Goal: Task Accomplishment & Management: Manage account settings

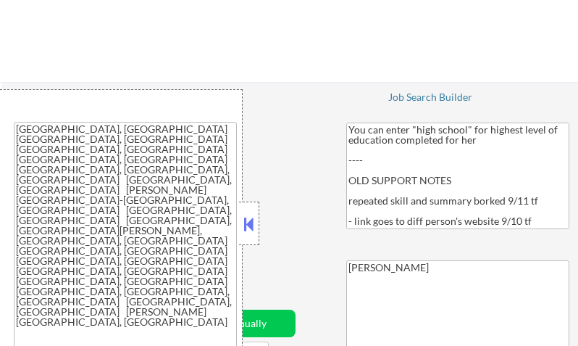
select select ""applied""
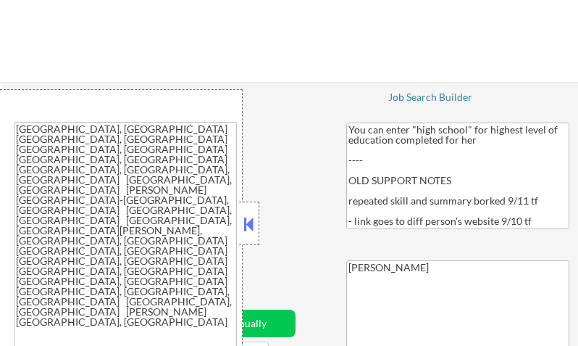
select select ""applied""
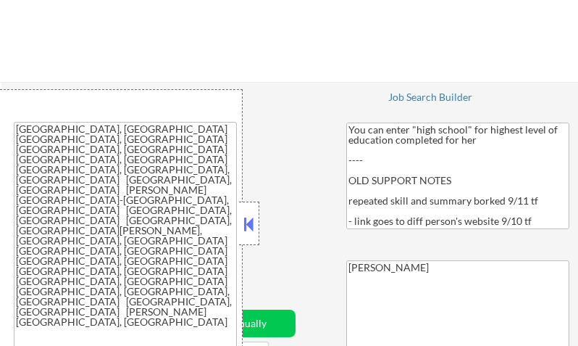
select select ""applied""
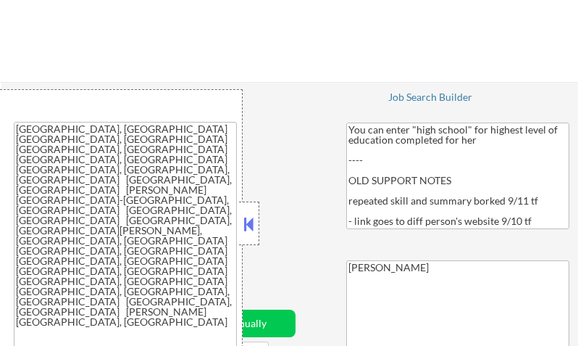
select select ""applied""
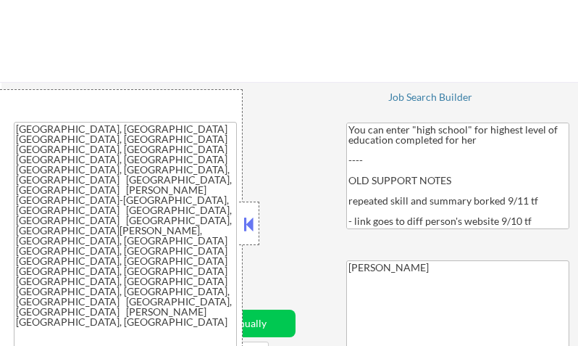
select select ""applied""
select select ""pending""
select select ""excluded""
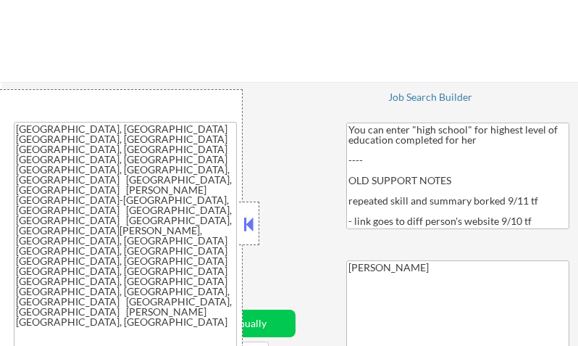
select select ""excluded__bad_match_""
select select ""pending""
select select ""excluded__expired_""
select select ""pending""
select select ""excluded__expired_""
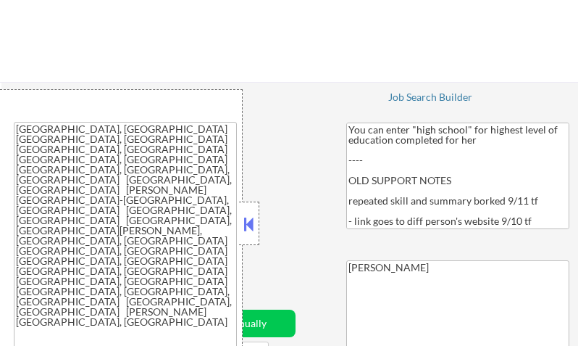
select select ""excluded__location_""
select select ""excluded__expired_""
select select ""pending""
select select ""excluded__expired_""
select select ""excluded__location_""
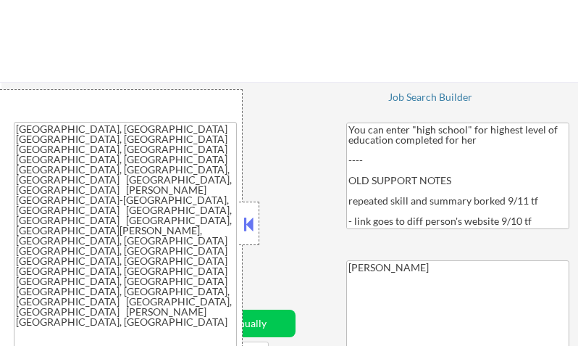
select select ""excluded__location_""
select select ""excluded__expired_""
select select ""excluded__bad_match_""
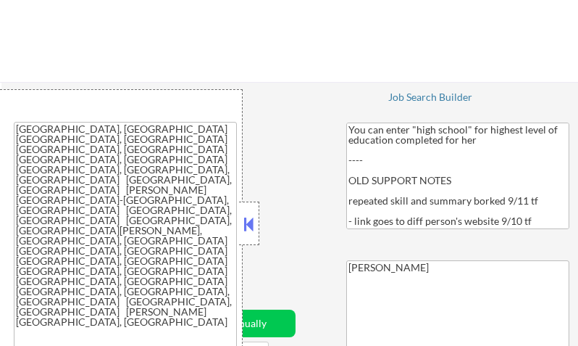
select select ""excluded__expired_""
select select ""pending""
select select ""excluded__location_""
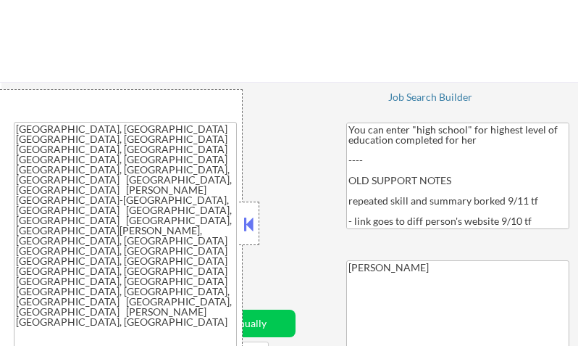
select select ""excluded__location_""
select select ""pending""
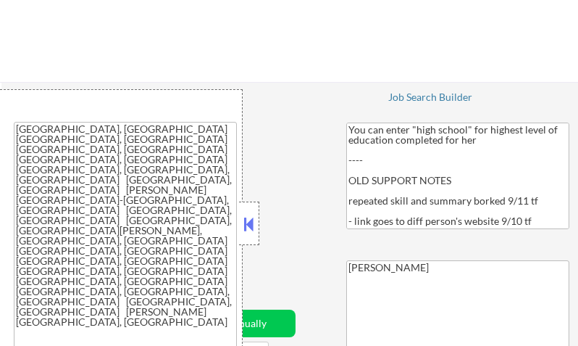
select select ""pending""
select select ""excluded__location_""
select select ""pending""
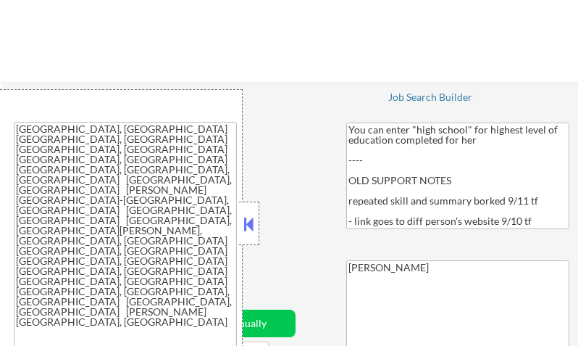
select select ""pending""
select select ""excluded__location_""
select select ""pending""
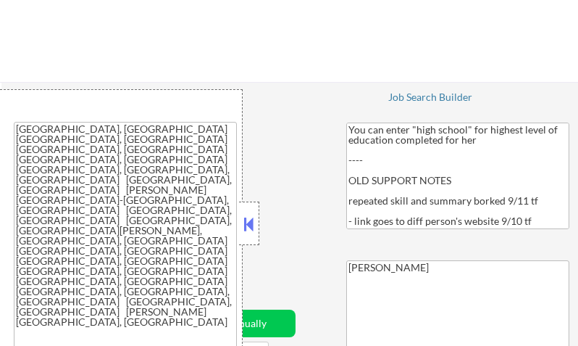
select select ""pending""
select select ""excluded__bad_match_""
select select ""pending""
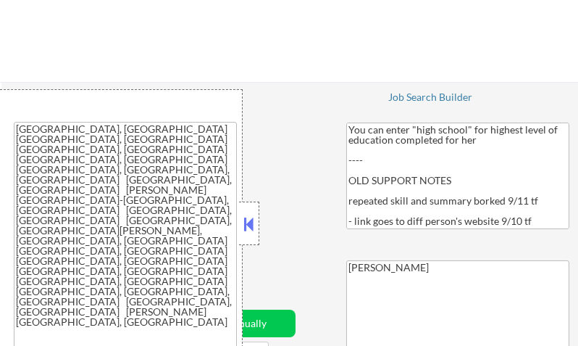
select select ""pending""
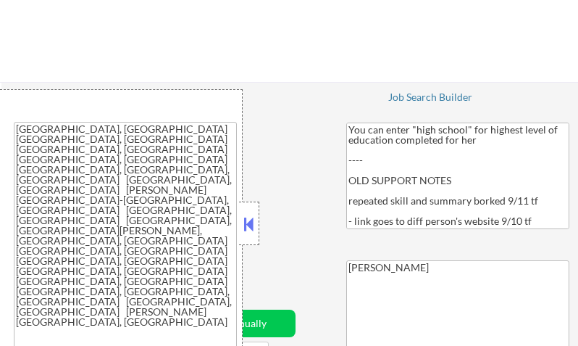
select select ""pending""
select select ""excluded__expired_""
select select ""pending""
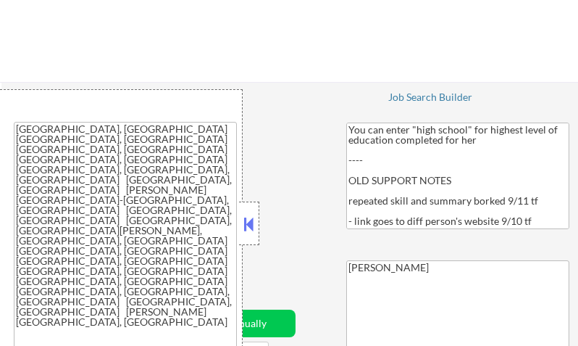
select select ""pending""
select select ""excluded""
select select ""pending""
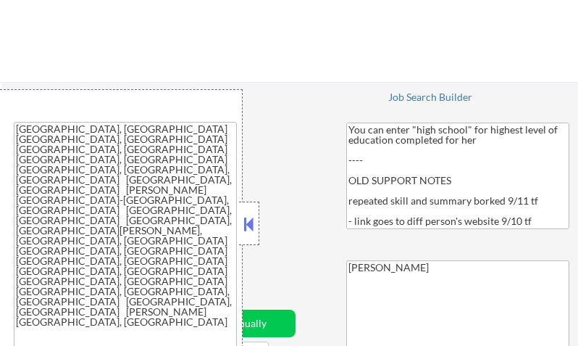
select select ""pending""
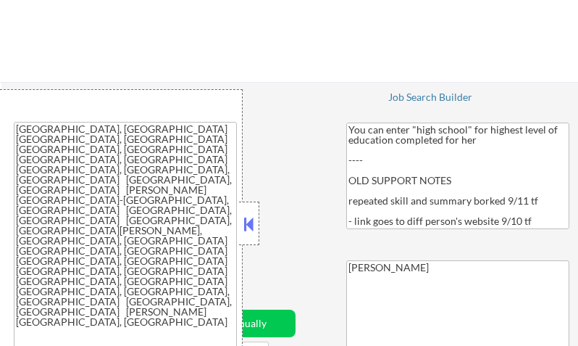
select select ""pending""
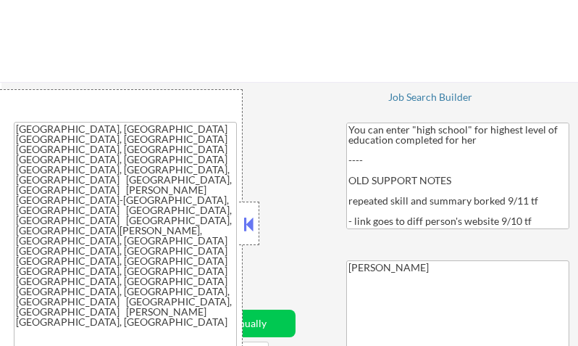
select select ""pending""
select select ""excluded""
select select ""pending""
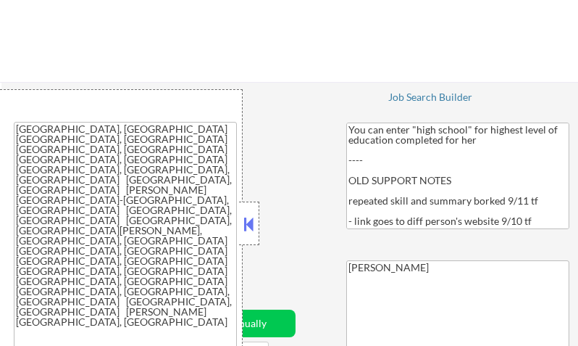
select select ""pending""
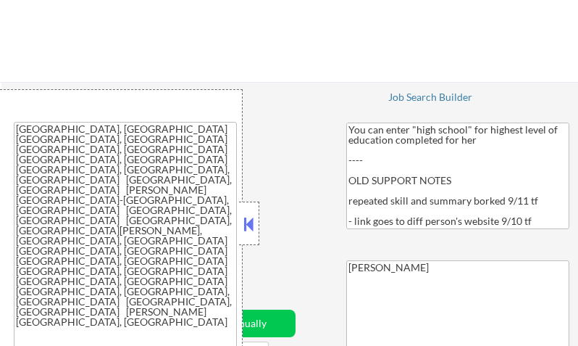
select select ""pending""
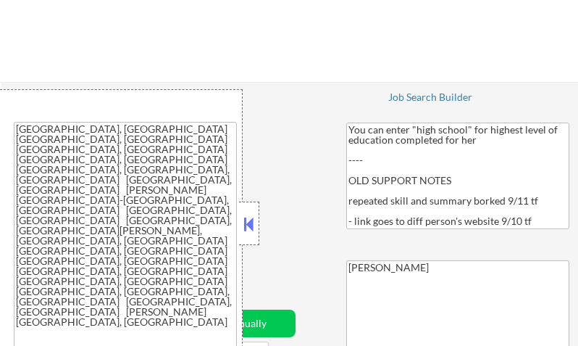
select select ""pending""
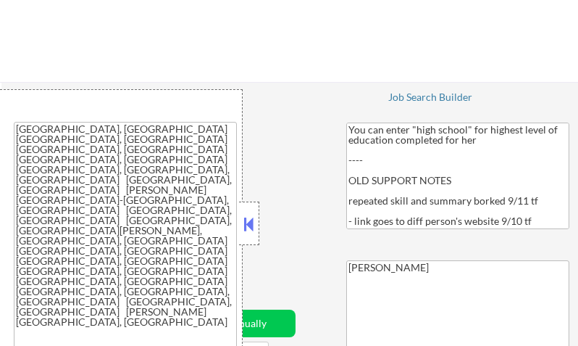
select select ""pending""
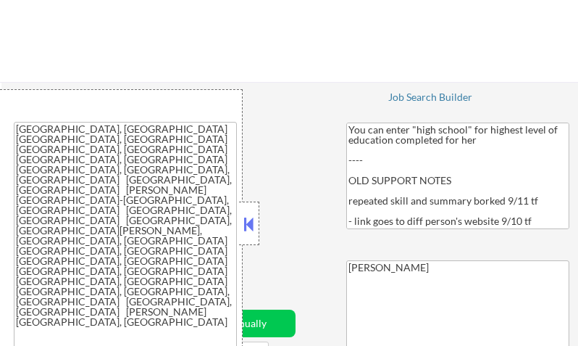
select select ""pending""
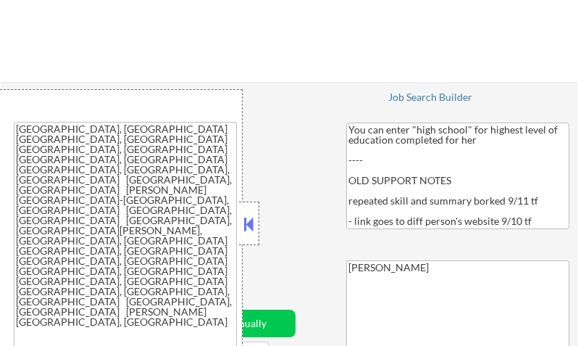
select select ""pending""
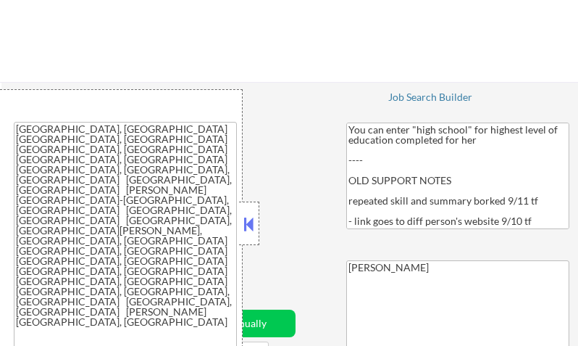
select select ""pending""
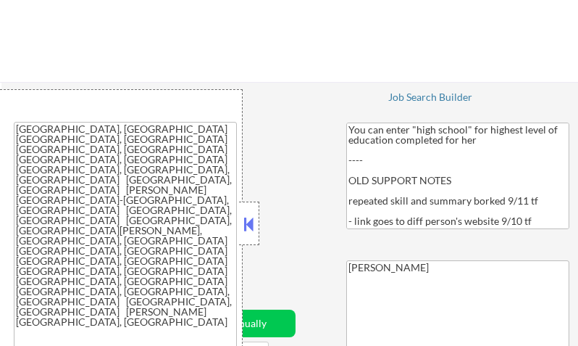
select select ""pending""
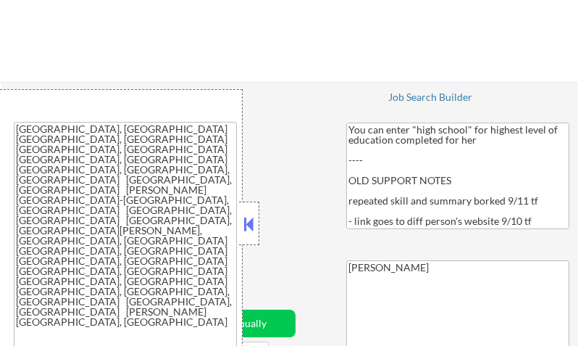
select select ""pending""
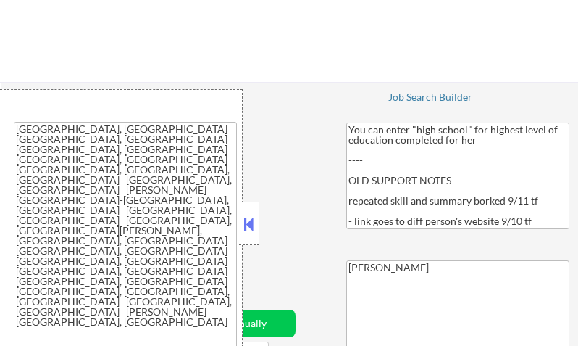
select select ""pending""
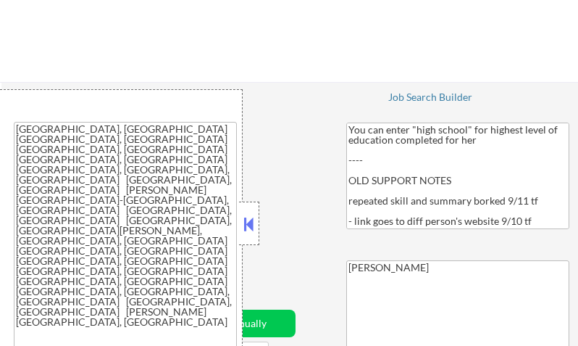
select select ""pending""
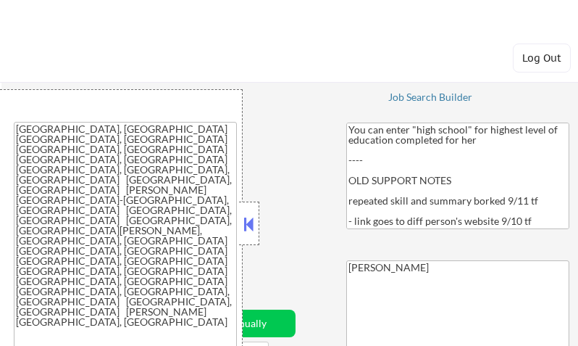
select select ""pending""
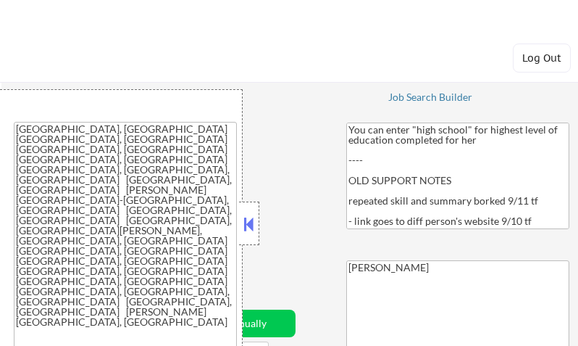
select select ""pending""
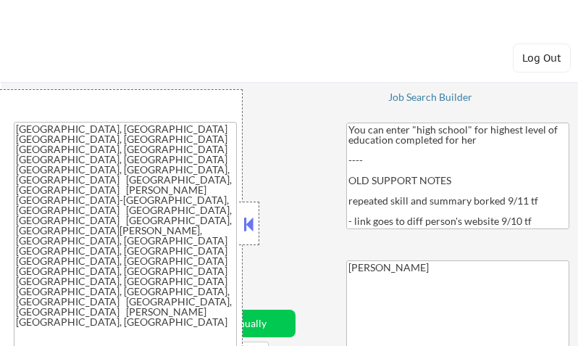
select select ""pending""
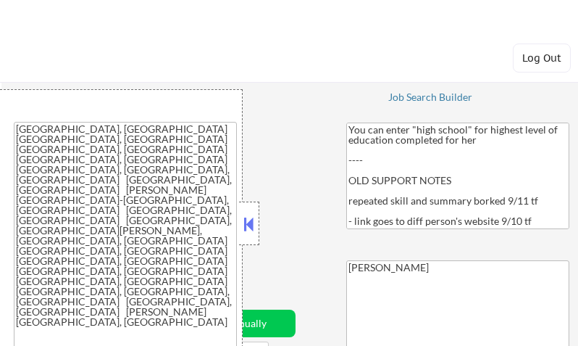
select select ""pending""
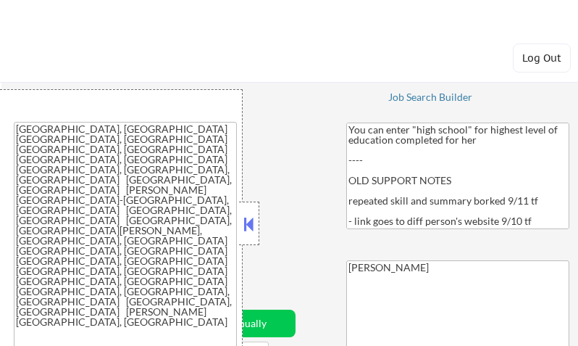
select select ""pending""
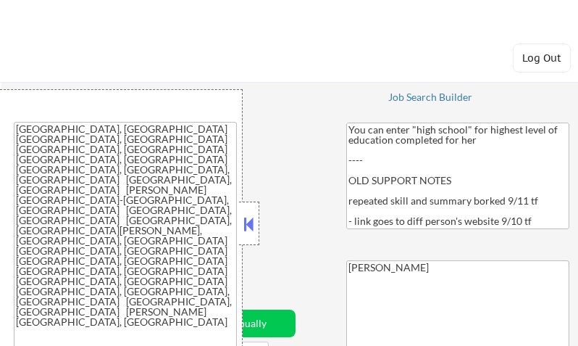
select select ""pending""
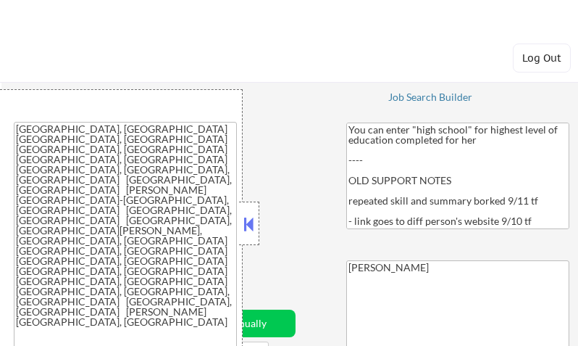
select select ""pending""
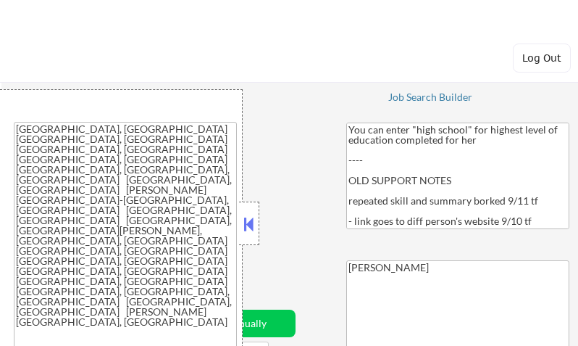
select select ""pending""
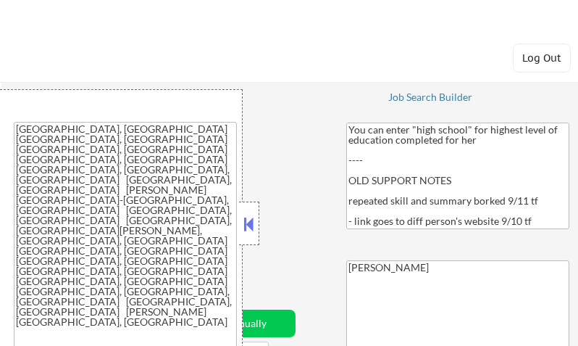
select select ""pending""
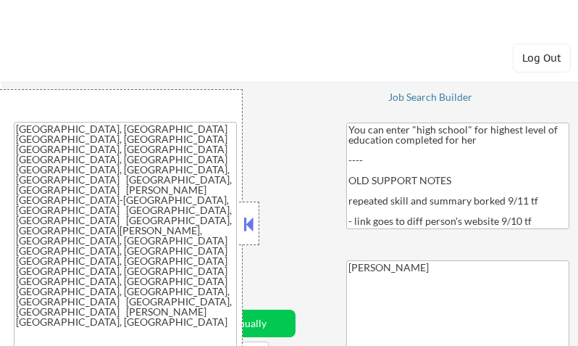
select select ""pending""
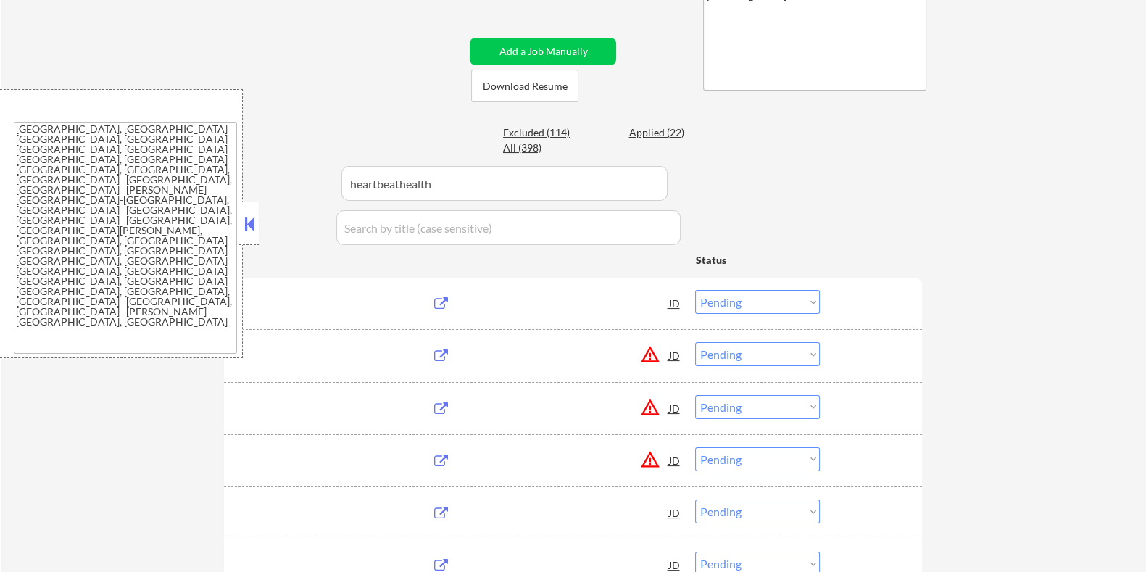
scroll to position [272, 0]
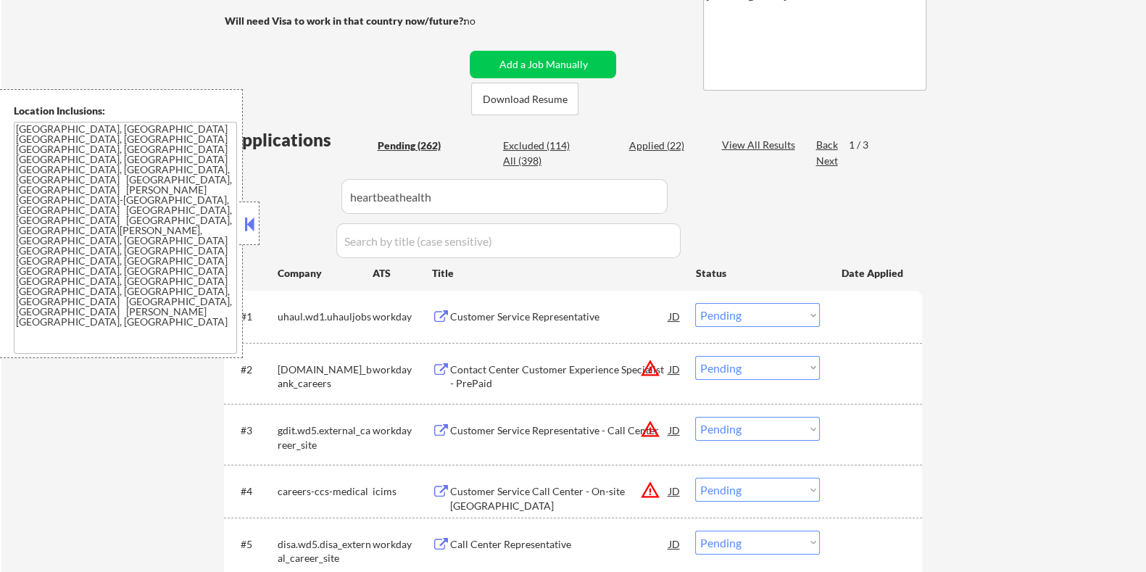
click at [251, 224] on button at bounding box center [249, 224] width 16 height 22
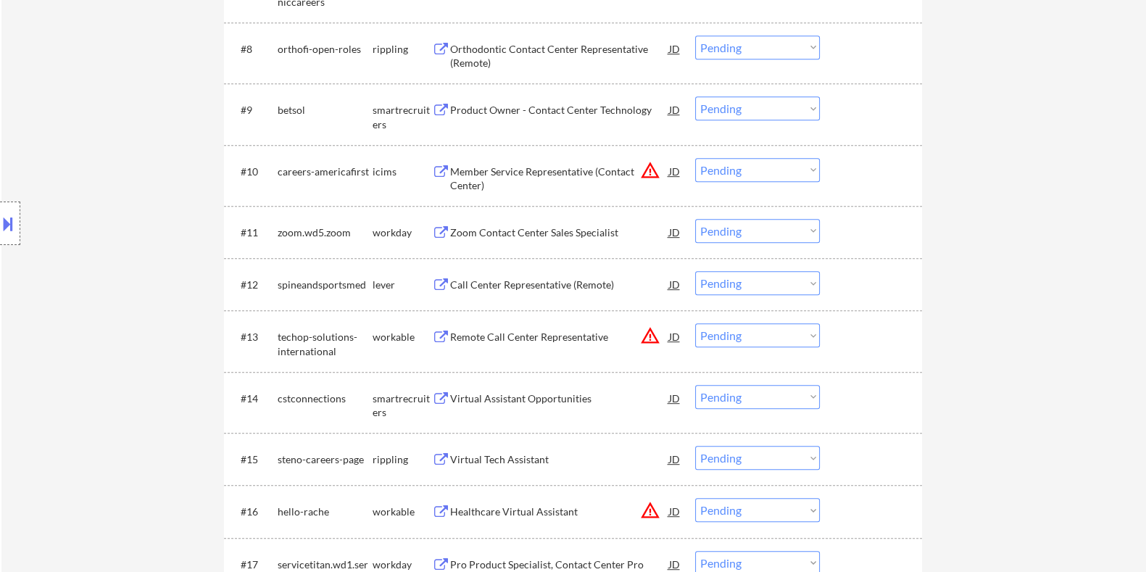
scroll to position [1087, 0]
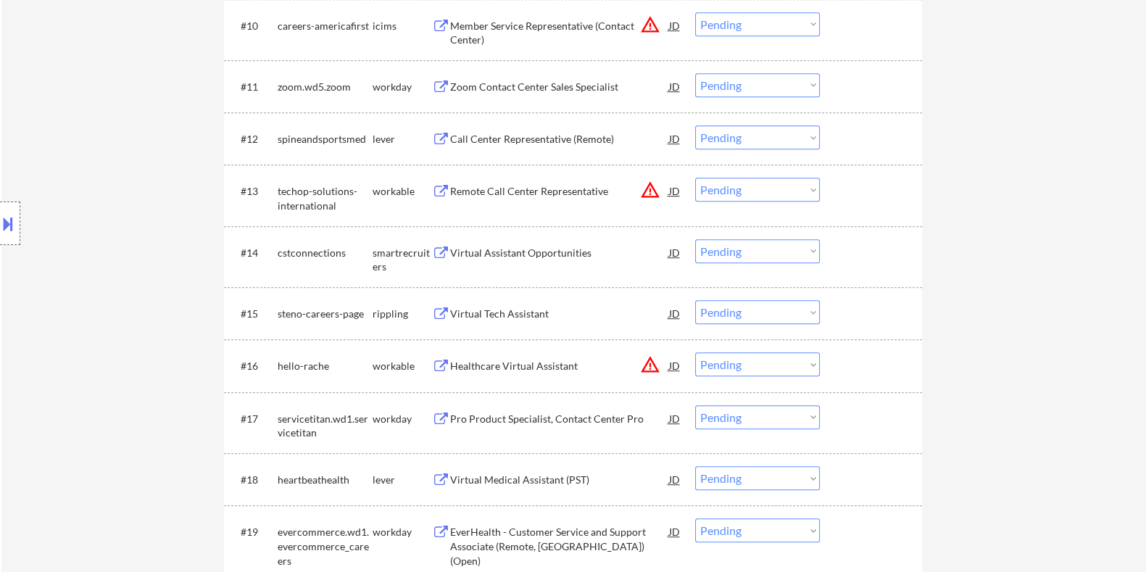
click at [493, 135] on div "Call Center Representative (Remote)" at bounding box center [558, 139] width 219 height 14
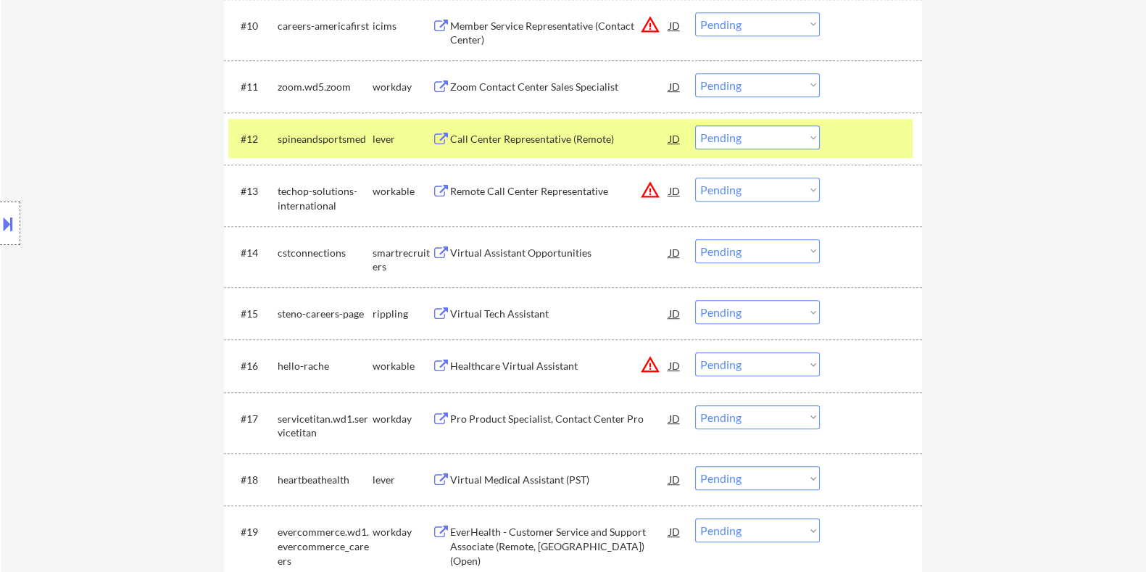
click at [5, 230] on button at bounding box center [8, 224] width 16 height 24
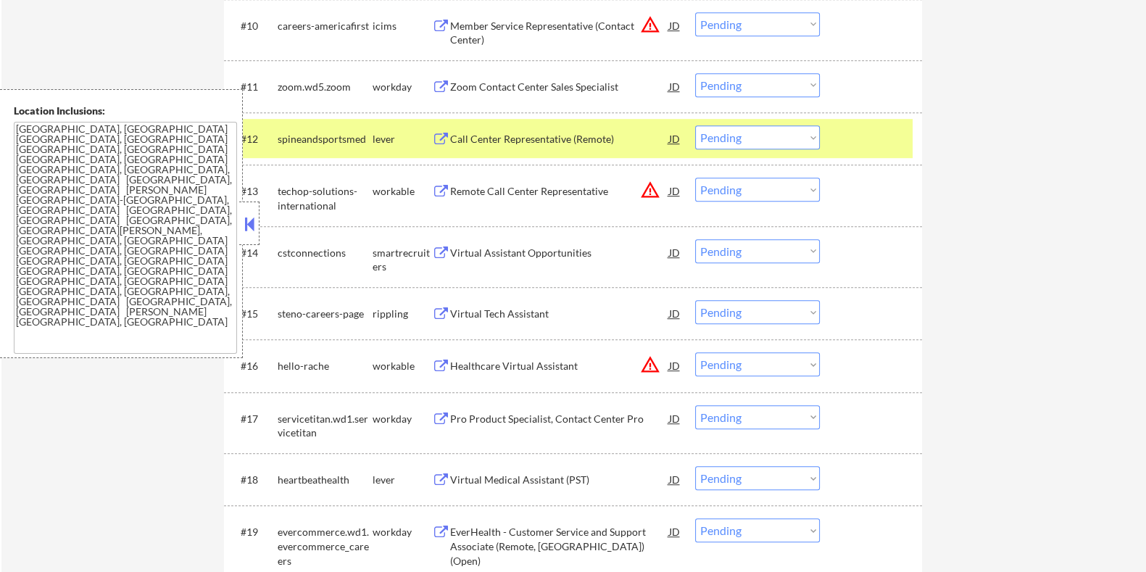
drag, startPoint x: 765, startPoint y: 141, endPoint x: 756, endPoint y: 146, distance: 10.7
click at [578, 141] on select "Choose an option... Pending Applied Excluded (Questions) Excluded (Expired) Exc…" at bounding box center [757, 137] width 125 height 24
click at [578, 125] on select "Choose an option... Pending Applied Excluded (Questions) Excluded (Expired) Exc…" at bounding box center [757, 137] width 125 height 24
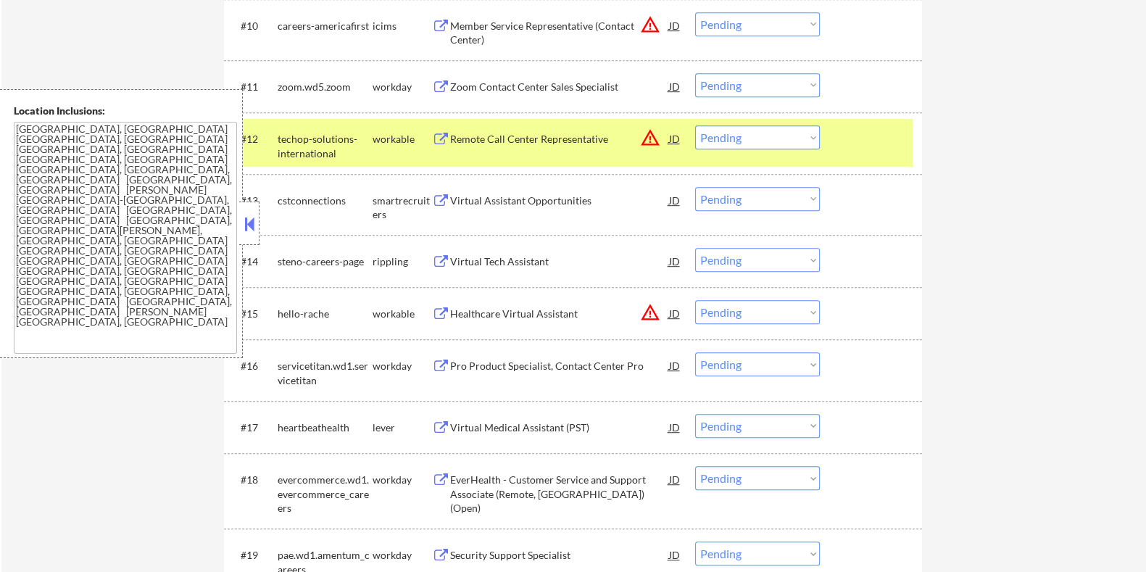
click at [487, 345] on div "Virtual Medical Assistant (PST)" at bounding box center [558, 427] width 219 height 14
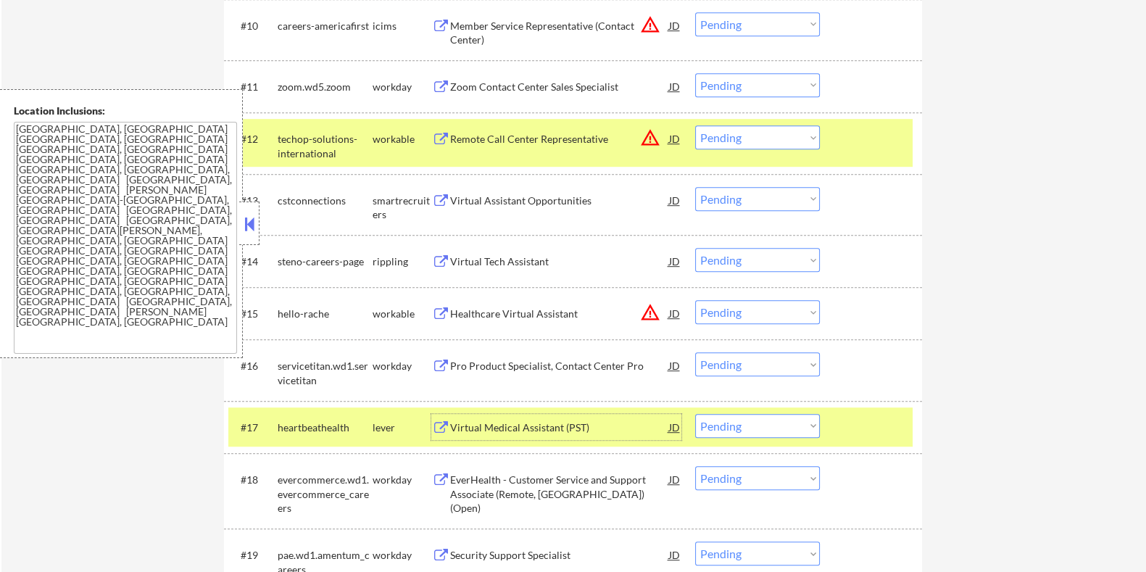
click at [578, 345] on select "Choose an option... Pending Applied Excluded (Questions) Excluded (Expired) Exc…" at bounding box center [757, 426] width 125 height 24
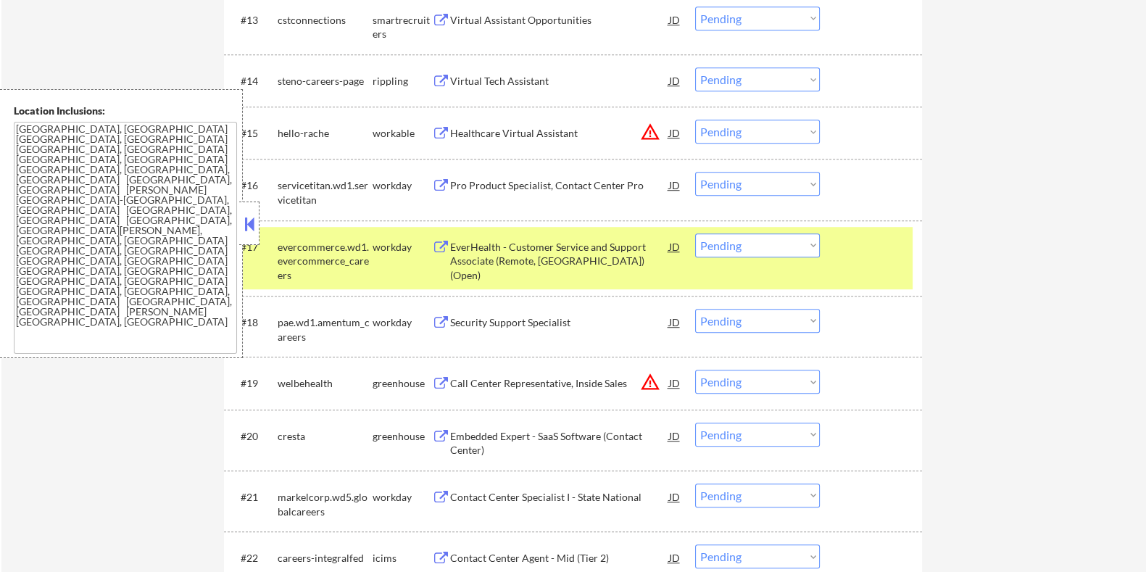
scroll to position [1449, 0]
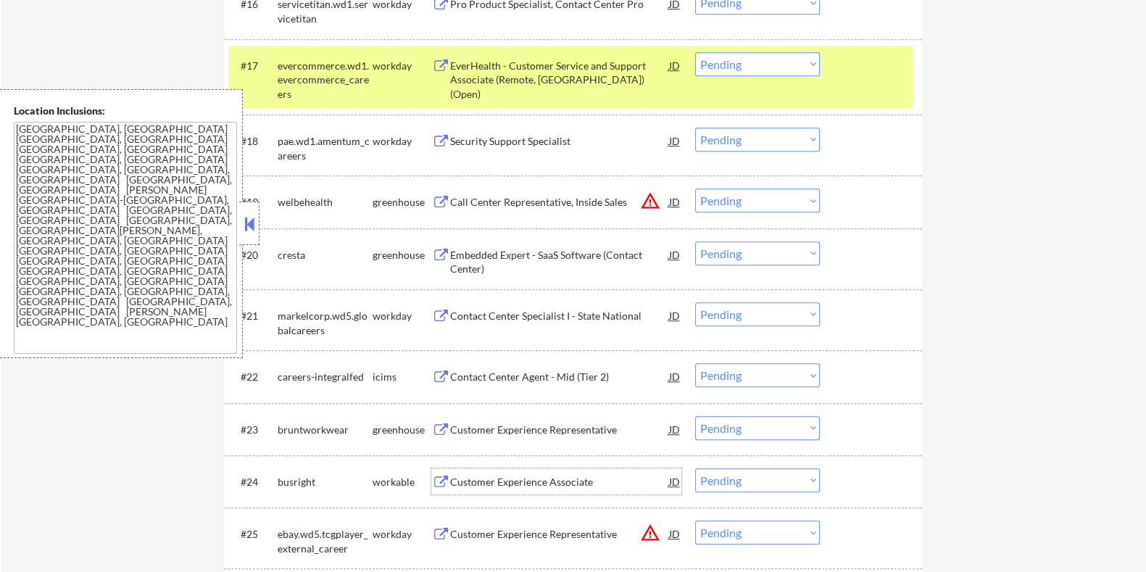
click at [510, 345] on div "Customer Experience Associate" at bounding box center [558, 482] width 219 height 14
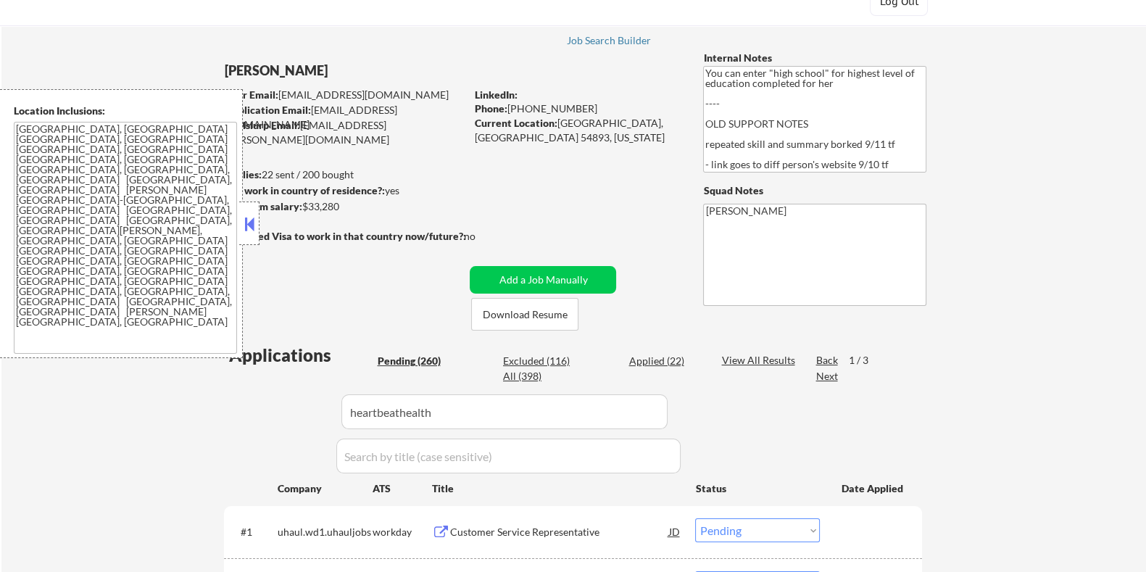
scroll to position [0, 0]
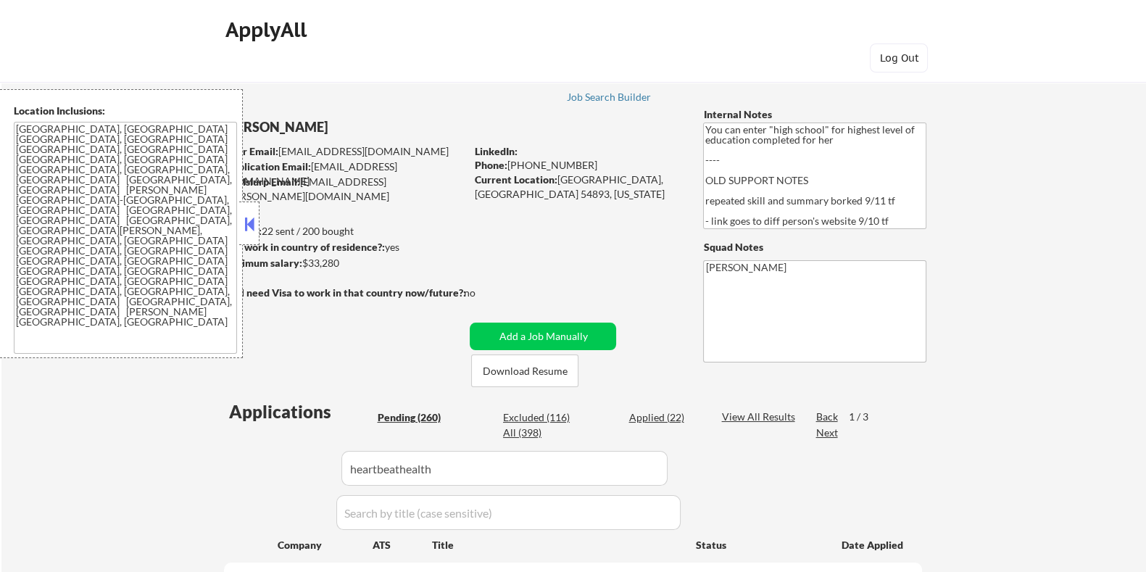
click at [249, 218] on button at bounding box center [249, 224] width 16 height 22
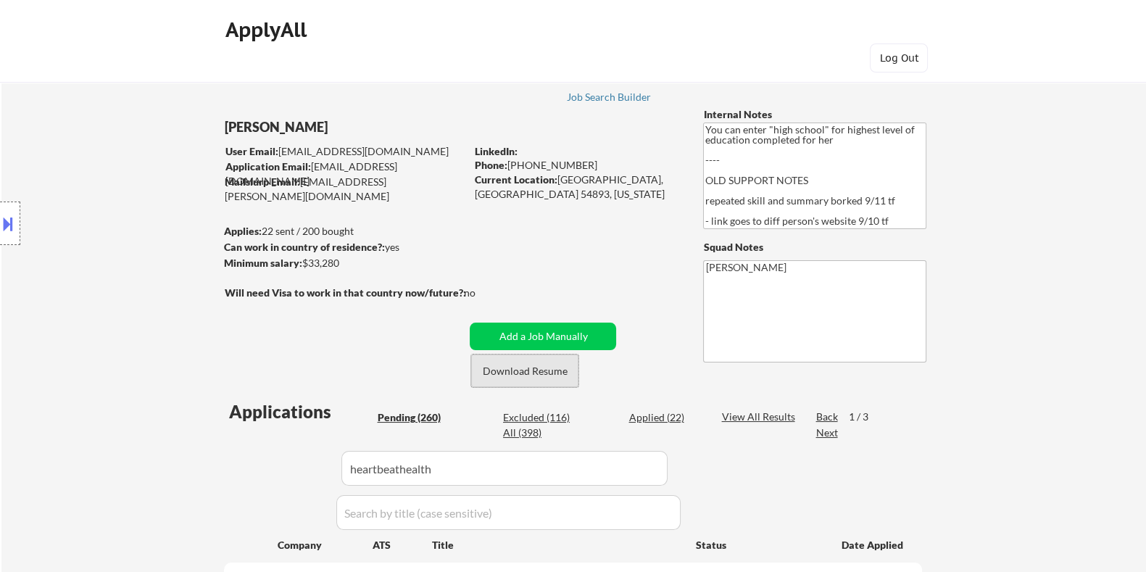
click at [529, 345] on button "Download Resume" at bounding box center [524, 370] width 107 height 33
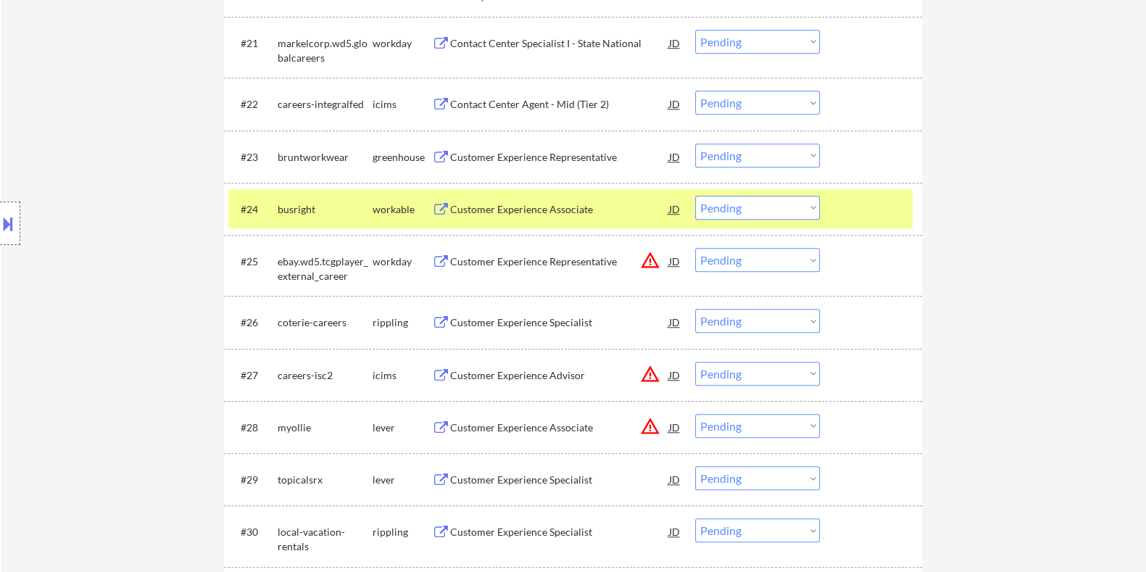
scroll to position [1812, 0]
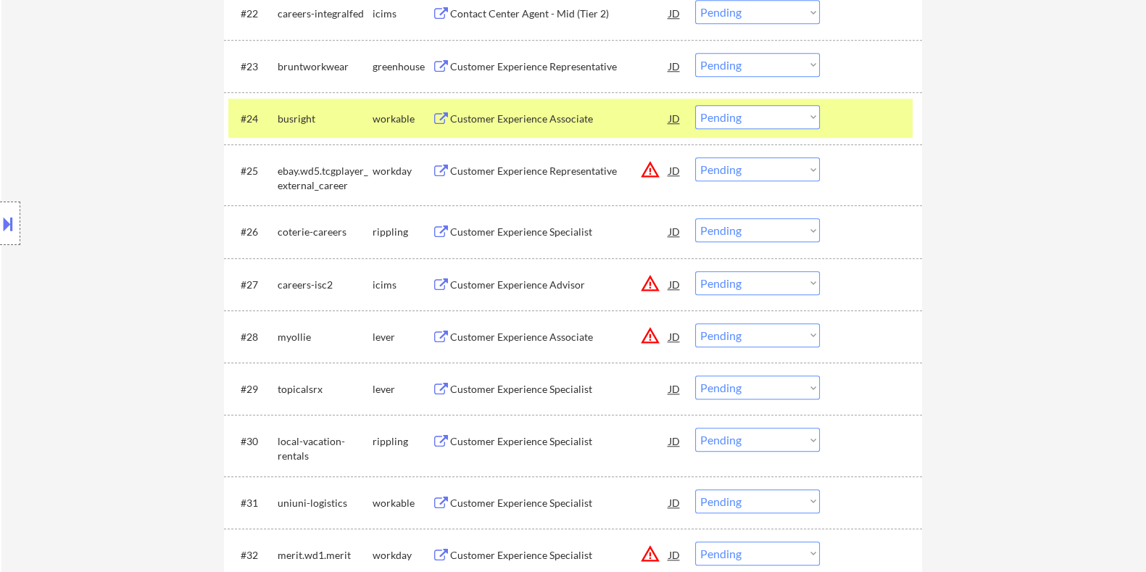
click at [578, 110] on select "Choose an option... Pending Applied Excluded (Questions) Excluded (Expired) Exc…" at bounding box center [757, 117] width 125 height 24
click at [578, 105] on select "Choose an option... Pending Applied Excluded (Questions) Excluded (Expired) Exc…" at bounding box center [757, 117] width 125 height 24
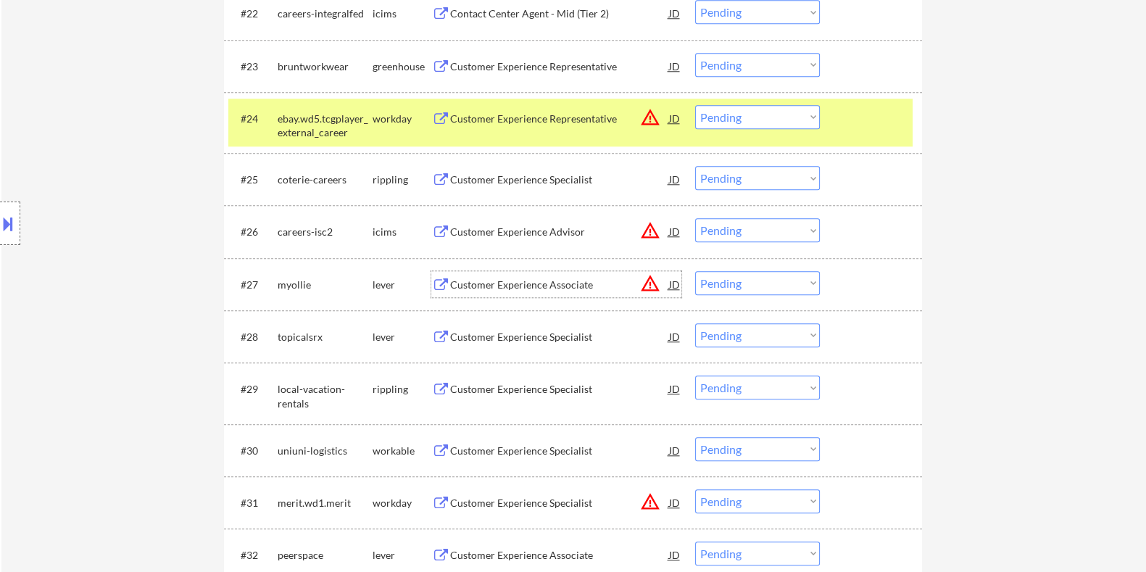
click at [460, 281] on div "Customer Experience Associate" at bounding box center [558, 285] width 219 height 14
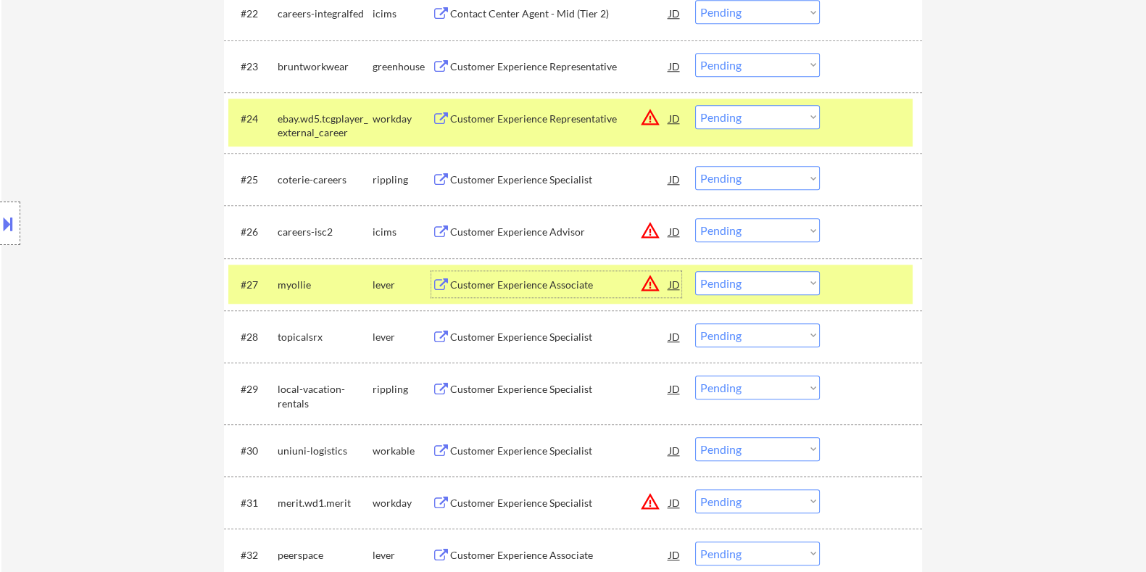
click at [578, 278] on select "Choose an option... Pending Applied Excluded (Questions) Excluded (Expired) Exc…" at bounding box center [757, 283] width 125 height 24
click at [578, 271] on select "Choose an option... Pending Applied Excluded (Questions) Excluded (Expired) Exc…" at bounding box center [757, 283] width 125 height 24
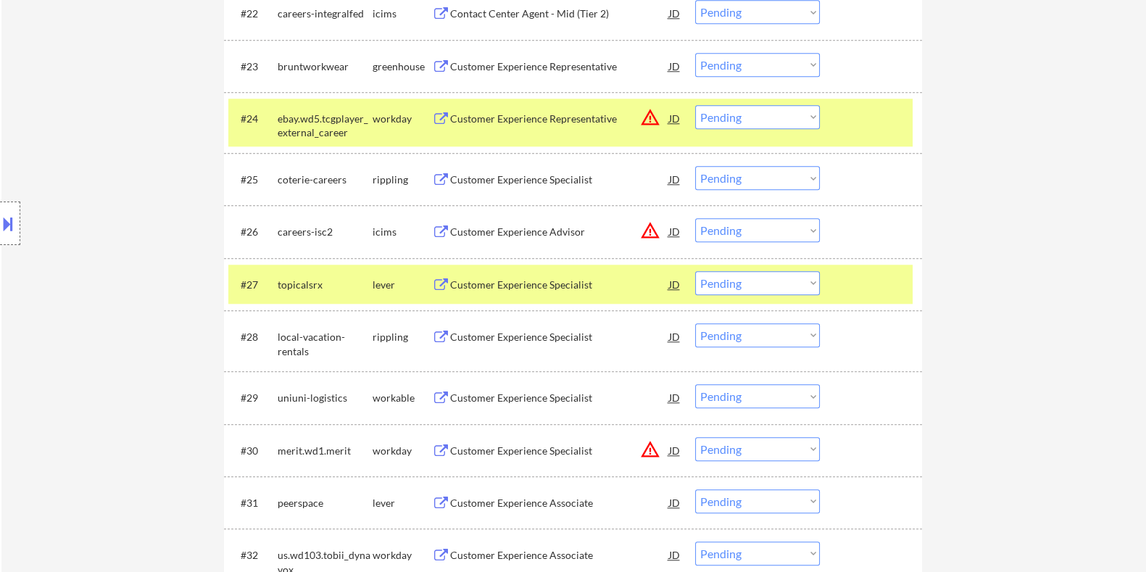
click at [478, 287] on div "Customer Experience Specialist" at bounding box center [558, 285] width 219 height 14
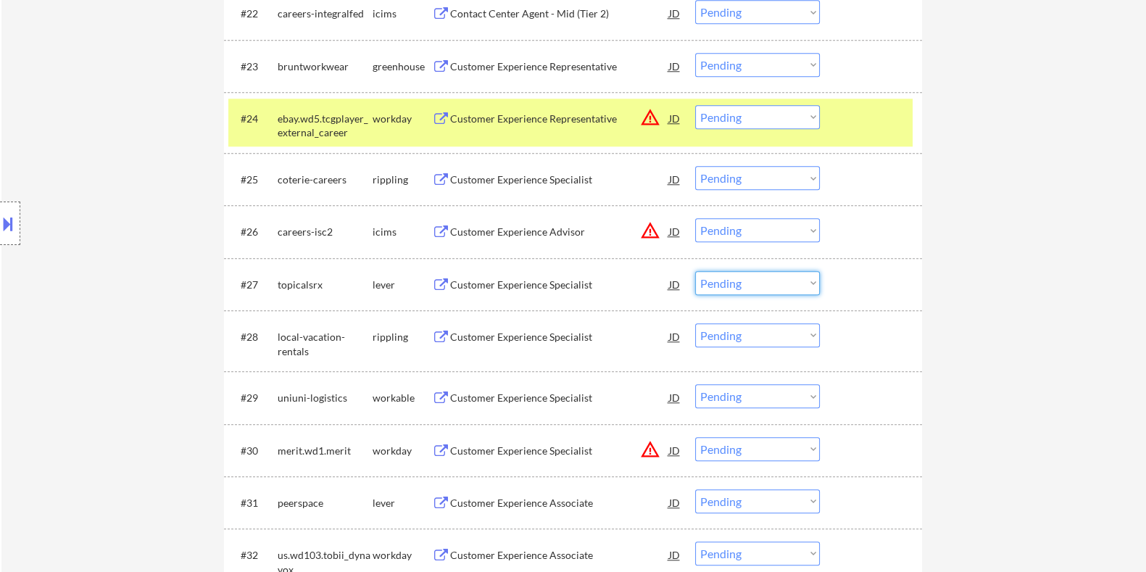
click at [578, 286] on select "Choose an option... Pending Applied Excluded (Questions) Excluded (Expired) Exc…" at bounding box center [757, 283] width 125 height 24
click at [578, 271] on select "Choose an option... Pending Applied Excluded (Questions) Excluded (Expired) Exc…" at bounding box center [757, 283] width 125 height 24
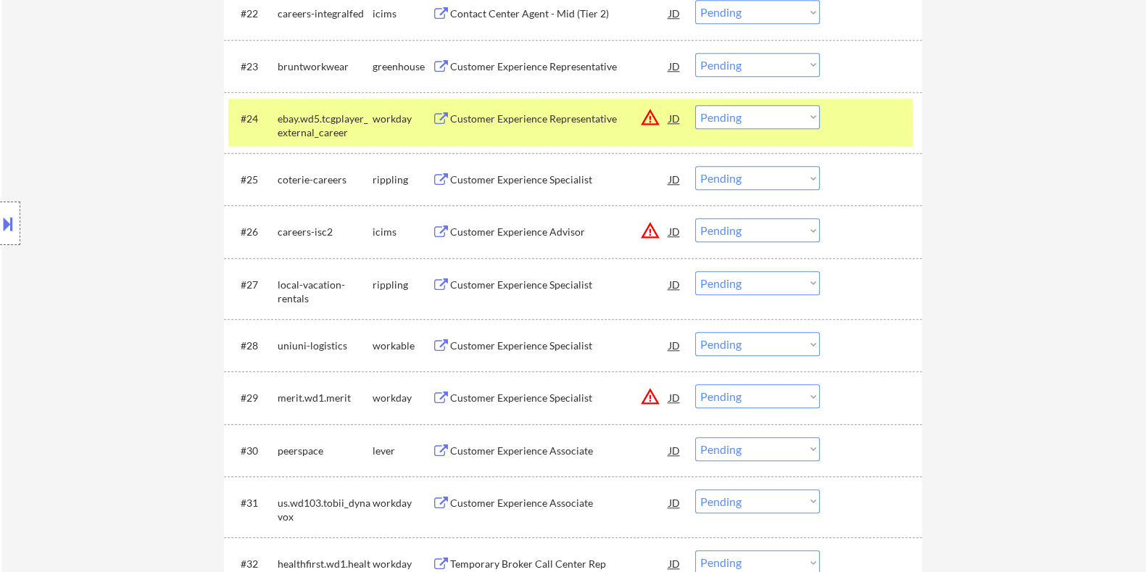
scroll to position [2084, 0]
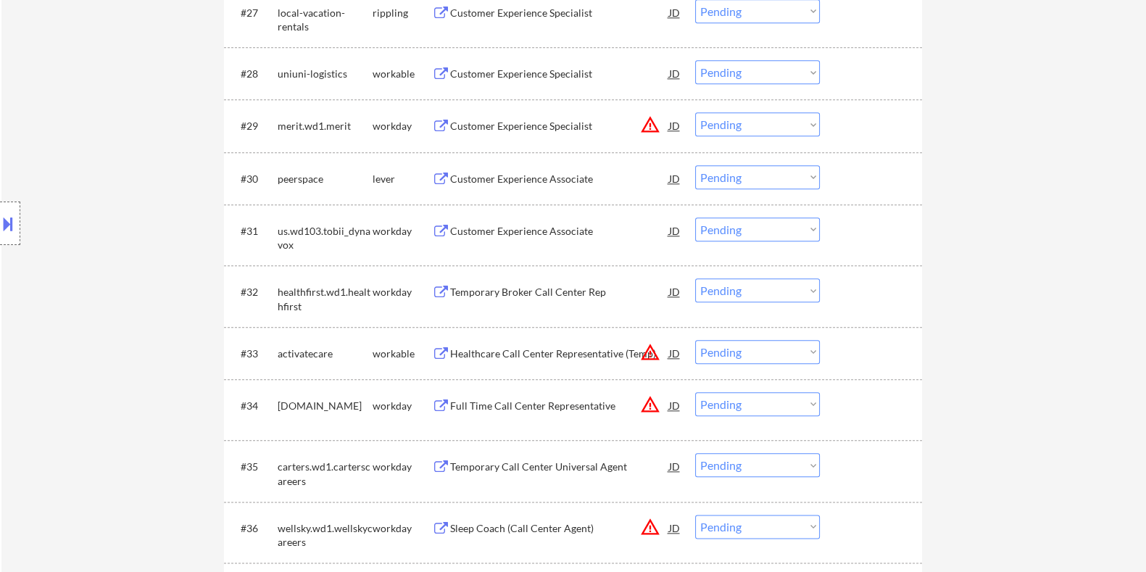
click at [504, 172] on div "Customer Experience Associate" at bounding box center [558, 179] width 219 height 14
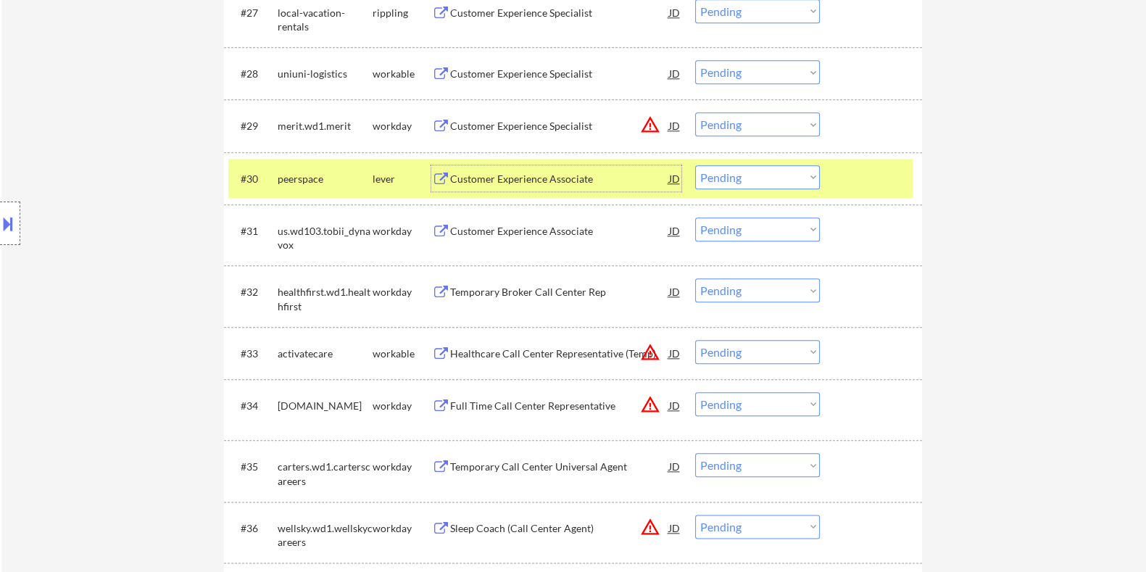
click at [578, 175] on select "Choose an option... Pending Applied Excluded (Questions) Excluded (Expired) Exc…" at bounding box center [757, 177] width 125 height 24
click at [578, 165] on select "Choose an option... Pending Applied Excluded (Questions) Excluded (Expired) Exc…" at bounding box center [757, 177] width 125 height 24
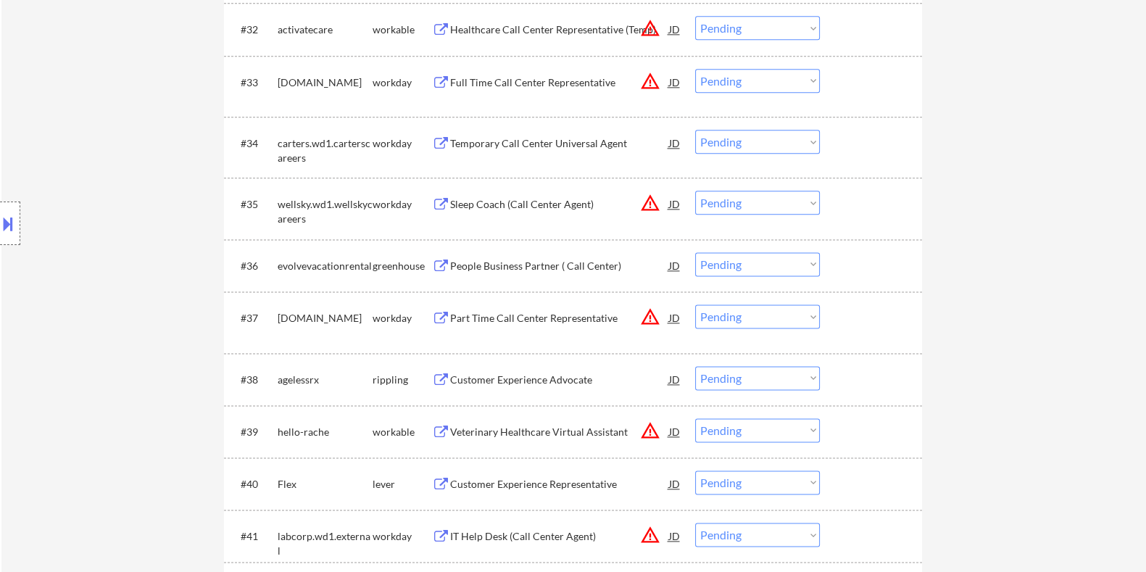
scroll to position [2536, 0]
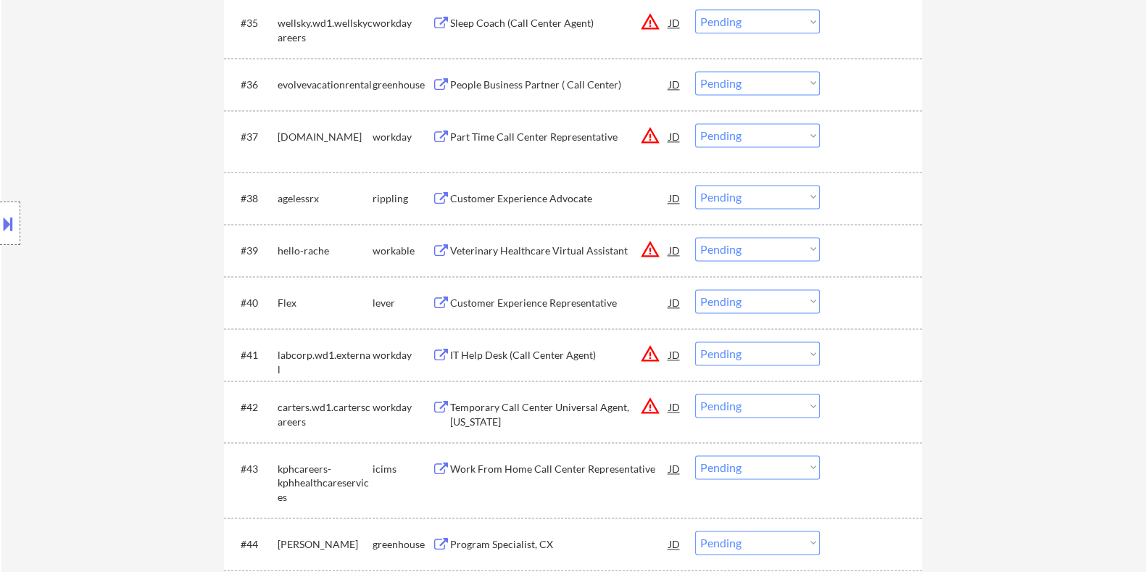
click at [483, 297] on div "Customer Experience Representative" at bounding box center [558, 303] width 219 height 14
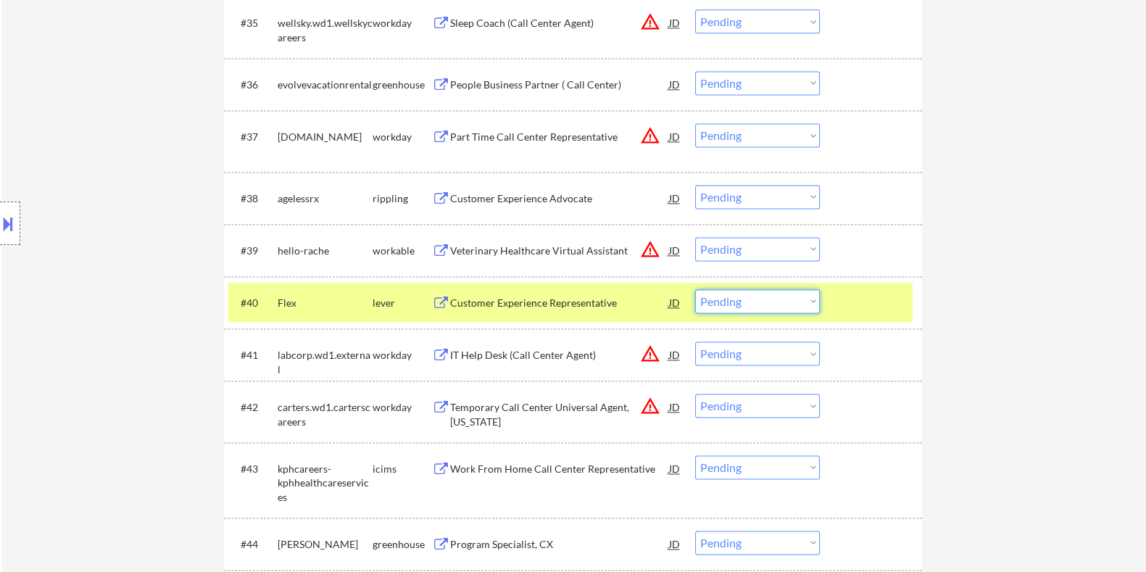
click at [578, 304] on select "Choose an option... Pending Applied Excluded (Questions) Excluded (Expired) Exc…" at bounding box center [757, 301] width 125 height 24
click at [578, 289] on select "Choose an option... Pending Applied Excluded (Questions) Excluded (Expired) Exc…" at bounding box center [757, 301] width 125 height 24
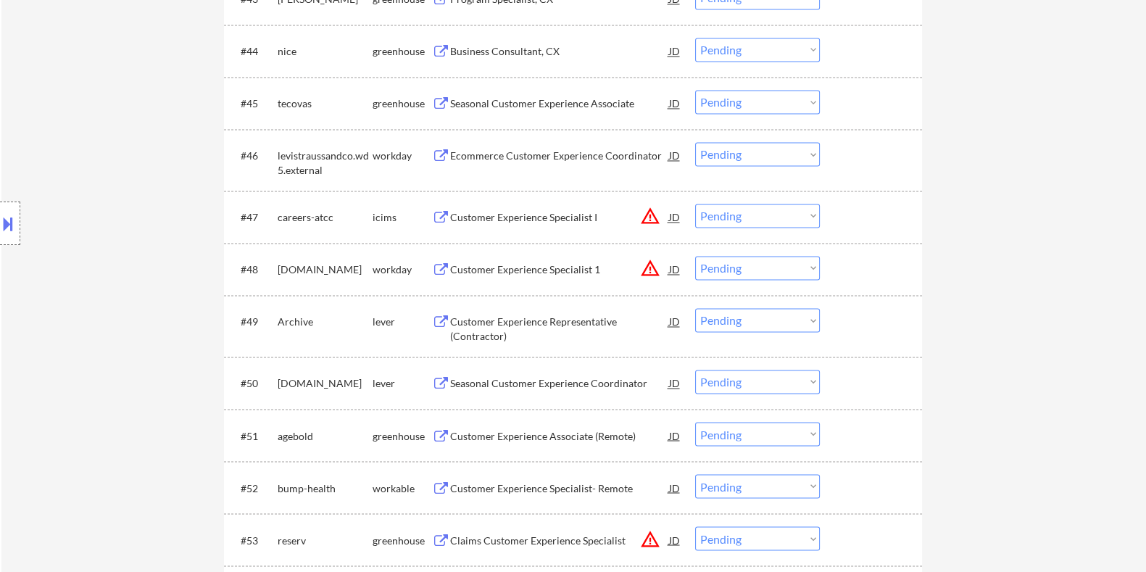
scroll to position [3081, 0]
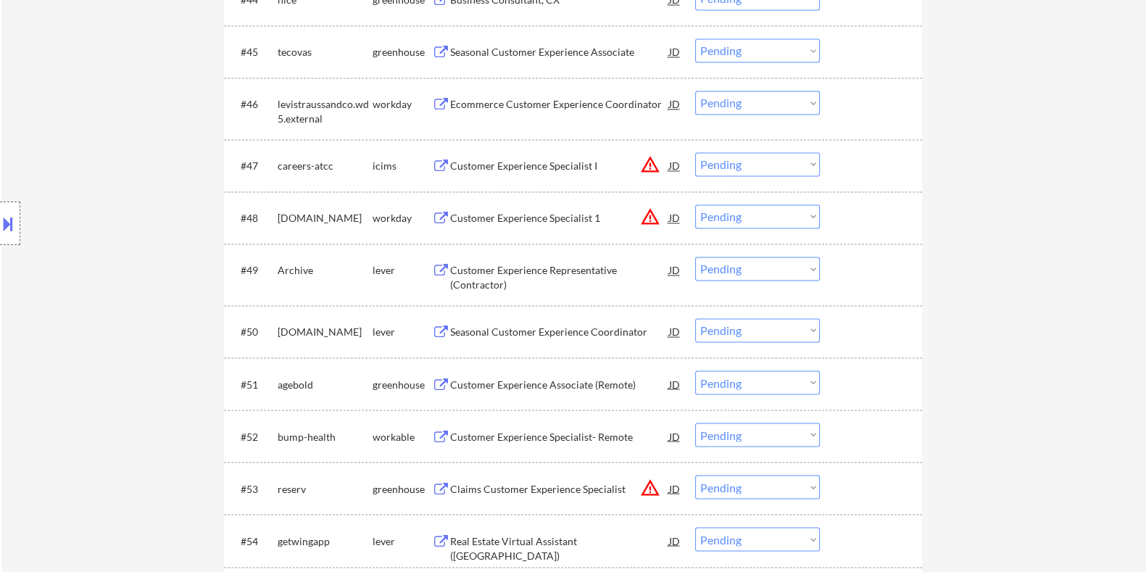
click at [504, 271] on div "Customer Experience Representative (Contractor)" at bounding box center [558, 277] width 219 height 28
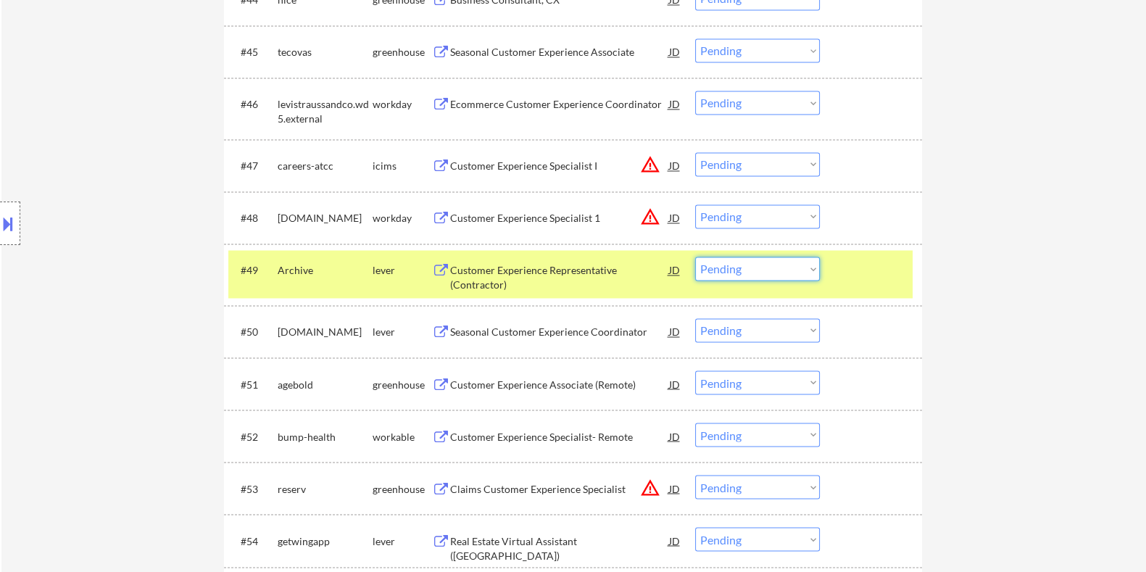
click at [578, 268] on select "Choose an option... Pending Applied Excluded (Questions) Excluded (Expired) Exc…" at bounding box center [757, 269] width 125 height 24
click at [578, 257] on select "Choose an option... Pending Applied Excluded (Questions) Excluded (Expired) Exc…" at bounding box center [757, 269] width 125 height 24
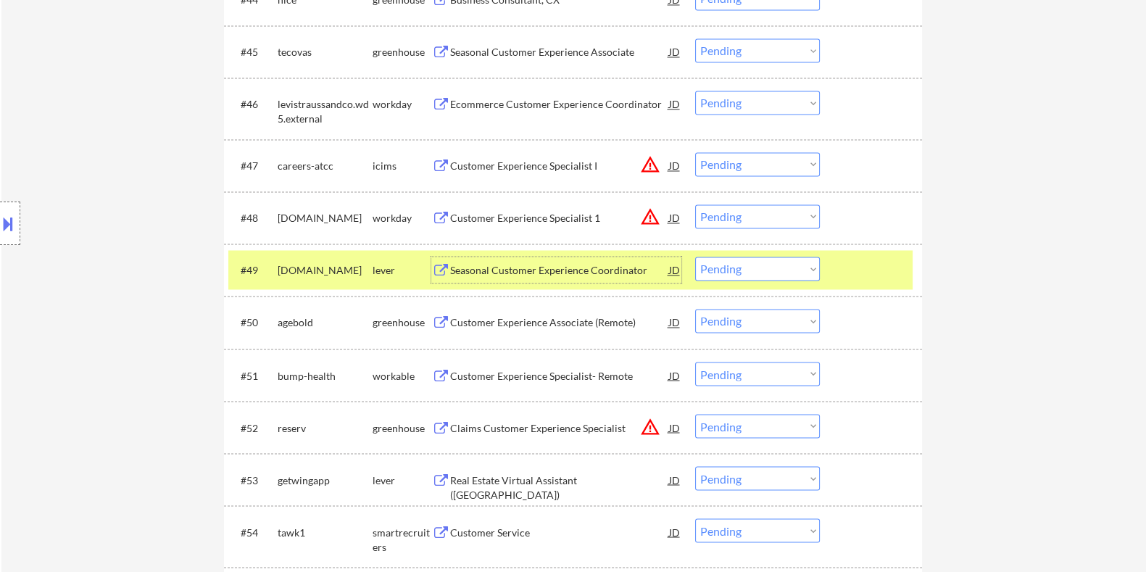
click at [491, 270] on div "Seasonal Customer Experience Coordinator" at bounding box center [558, 270] width 219 height 14
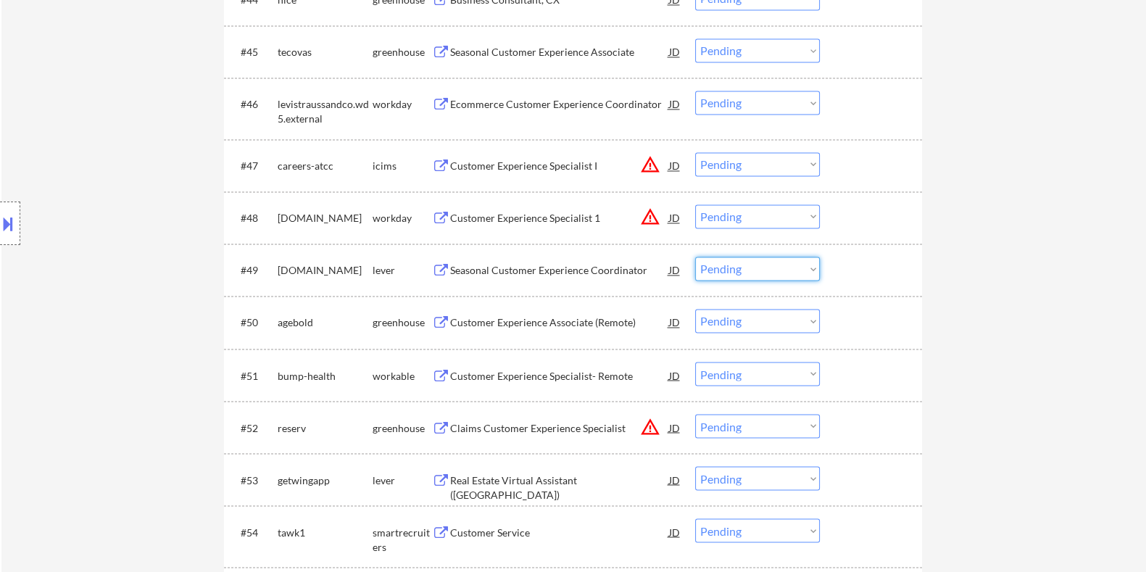
click at [578, 266] on select "Choose an option... Pending Applied Excluded (Questions) Excluded (Expired) Exc…" at bounding box center [757, 269] width 125 height 24
click at [578, 257] on select "Choose an option... Pending Applied Excluded (Questions) Excluded (Expired) Exc…" at bounding box center [757, 269] width 125 height 24
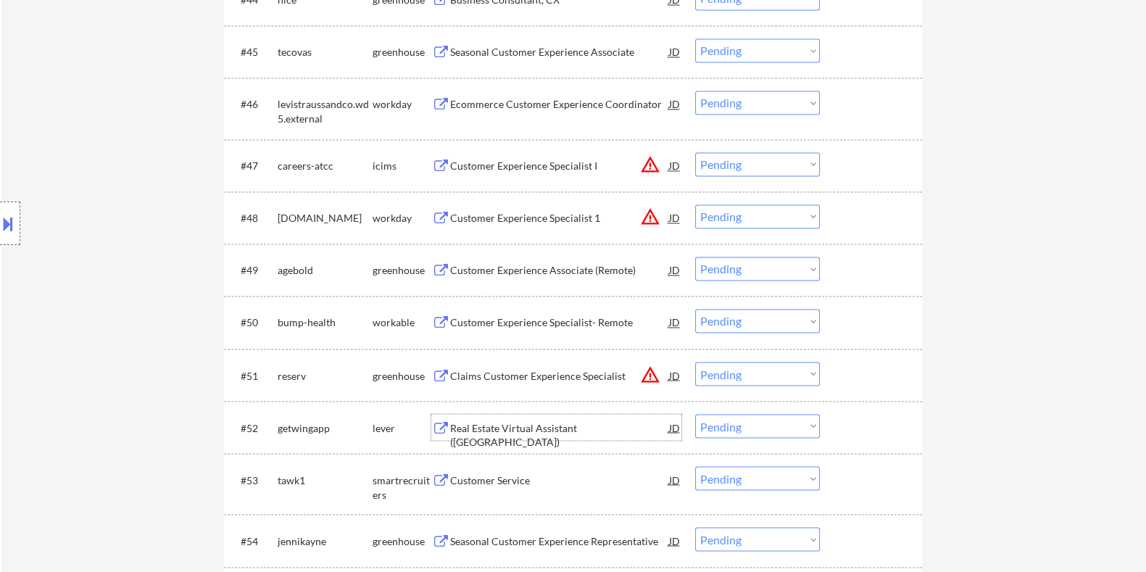
click at [507, 345] on div "Real Estate Virtual Assistant ([GEOGRAPHIC_DATA])" at bounding box center [558, 434] width 219 height 28
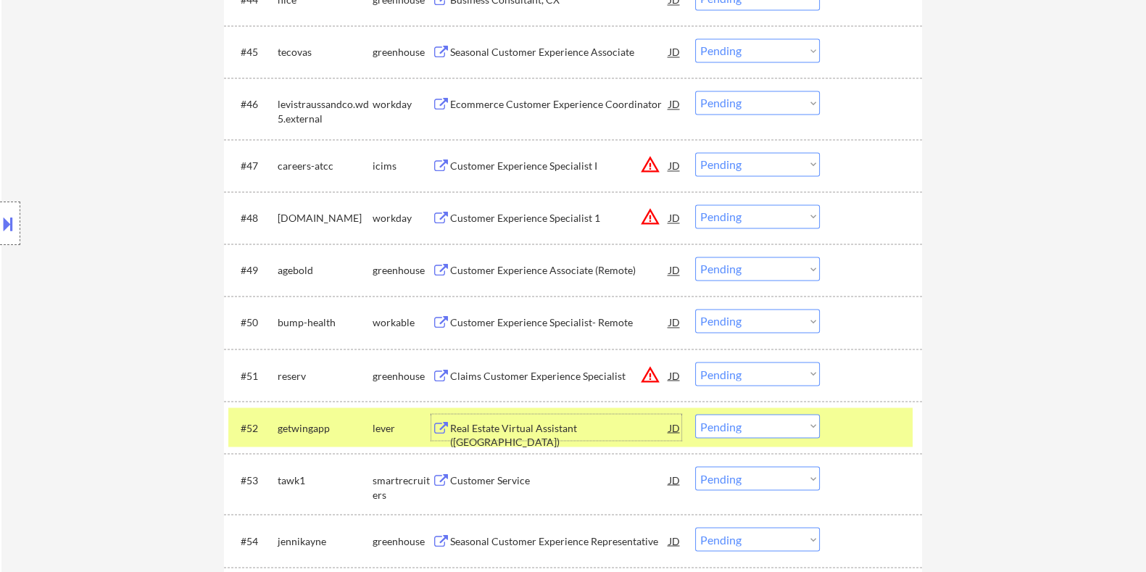
click at [578, 345] on select "Choose an option... Pending Applied Excluded (Questions) Excluded (Expired) Exc…" at bounding box center [757, 426] width 125 height 24
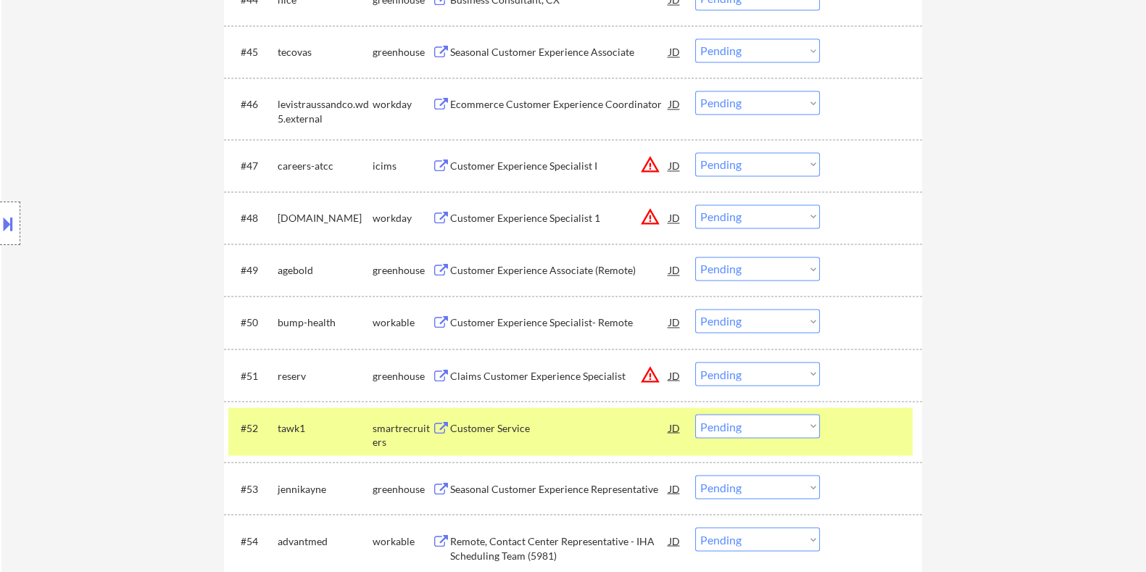
drag, startPoint x: 1159, startPoint y: 369, endPoint x: 1039, endPoint y: 429, distance: 133.9
click at [578, 345] on div "← Return to /applysquad Mailslurp Inbox Job Search Builder [PERSON_NAME] User E…" at bounding box center [573, 136] width 1145 height 6319
click at [412, 319] on div "workable" at bounding box center [401, 322] width 59 height 14
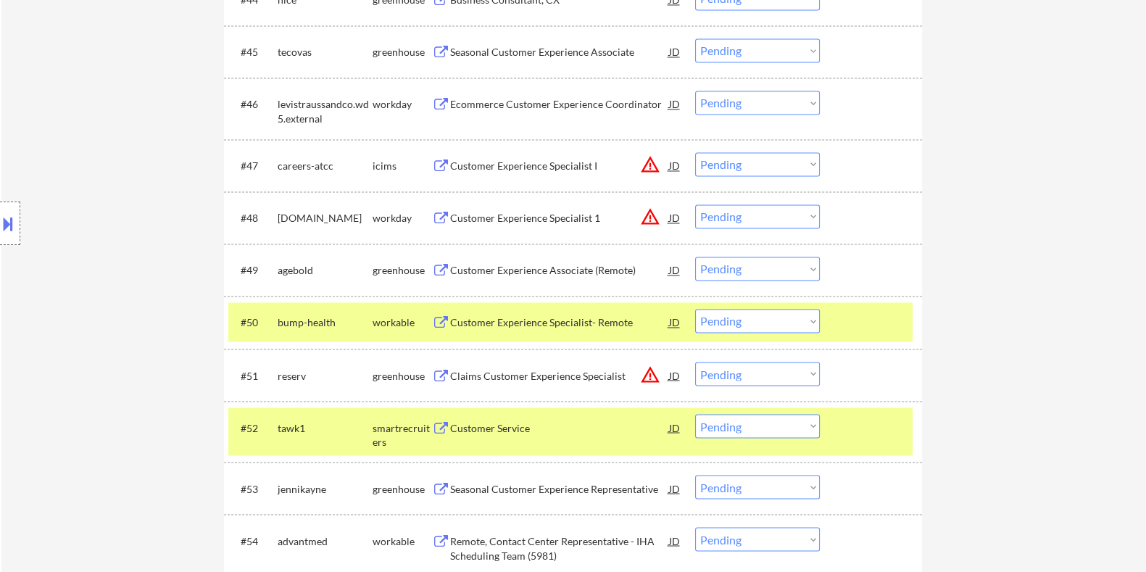
click at [546, 321] on div "Customer Experience Specialist- Remote" at bounding box center [558, 322] width 219 height 14
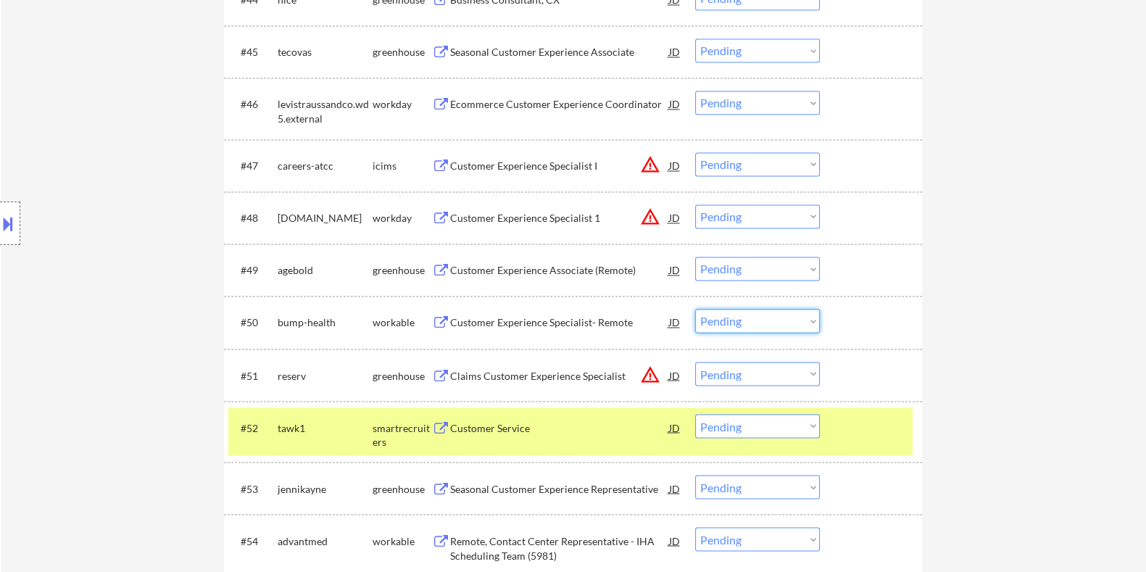
click at [578, 323] on select "Choose an option... Pending Applied Excluded (Questions) Excluded (Expired) Exc…" at bounding box center [757, 321] width 125 height 24
click at [578, 309] on select "Choose an option... Pending Applied Excluded (Questions) Excluded (Expired) Exc…" at bounding box center [757, 321] width 125 height 24
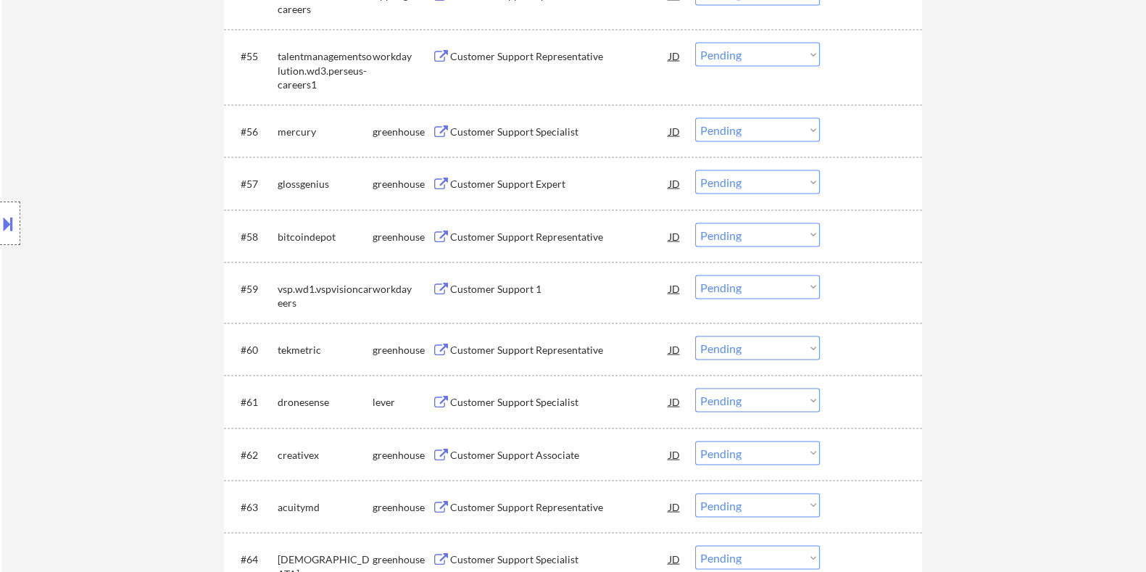
scroll to position [3715, 0]
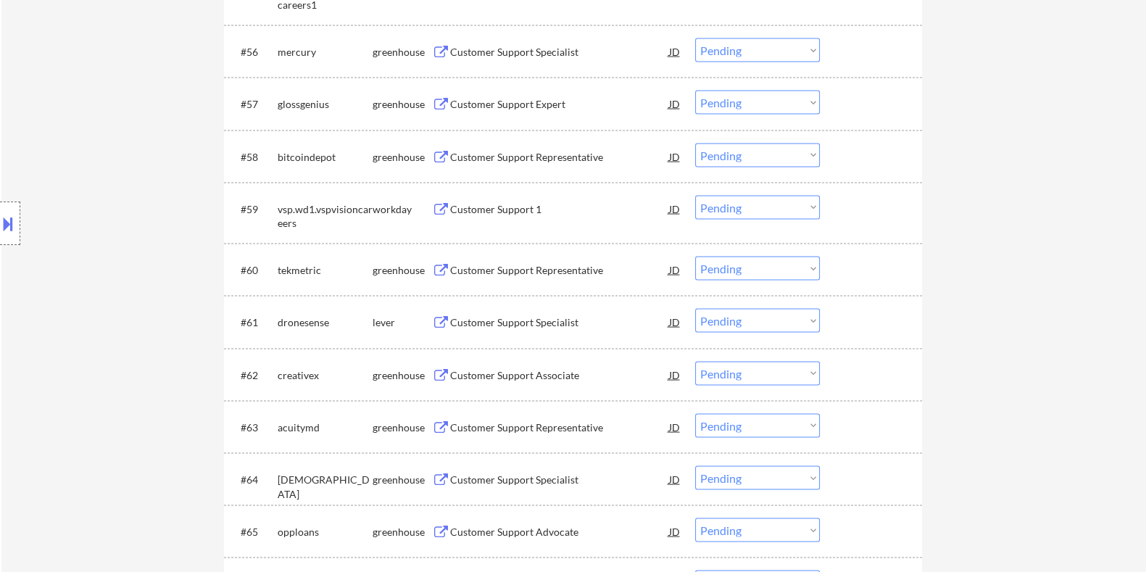
click at [467, 319] on div "Customer Support Specialist" at bounding box center [558, 322] width 219 height 14
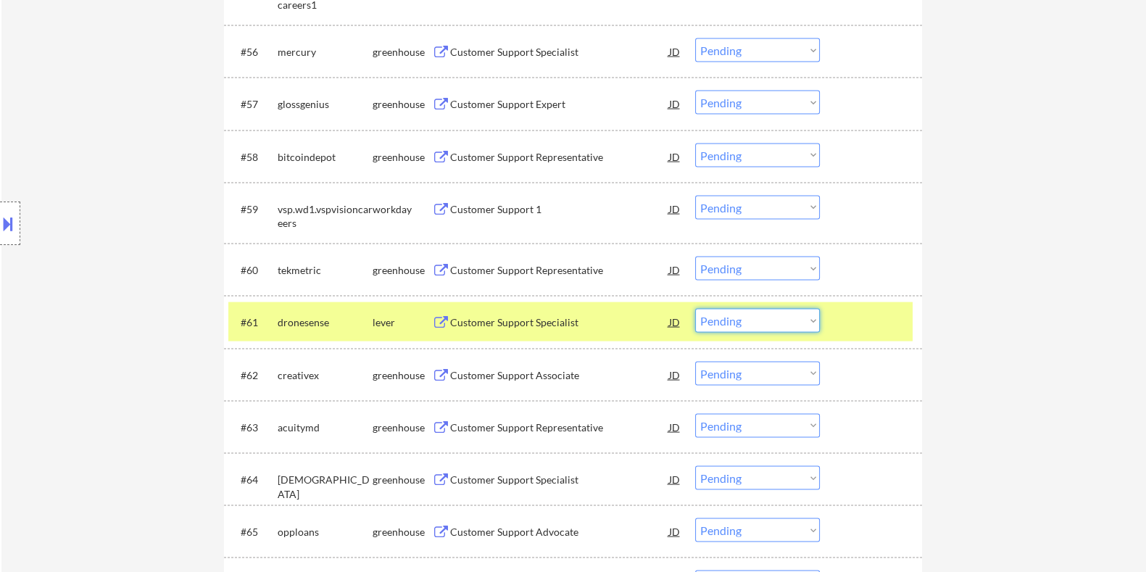
click at [578, 325] on select "Choose an option... Pending Applied Excluded (Questions) Excluded (Expired) Exc…" at bounding box center [757, 321] width 125 height 24
click at [578, 309] on select "Choose an option... Pending Applied Excluded (Questions) Excluded (Expired) Exc…" at bounding box center [757, 321] width 125 height 24
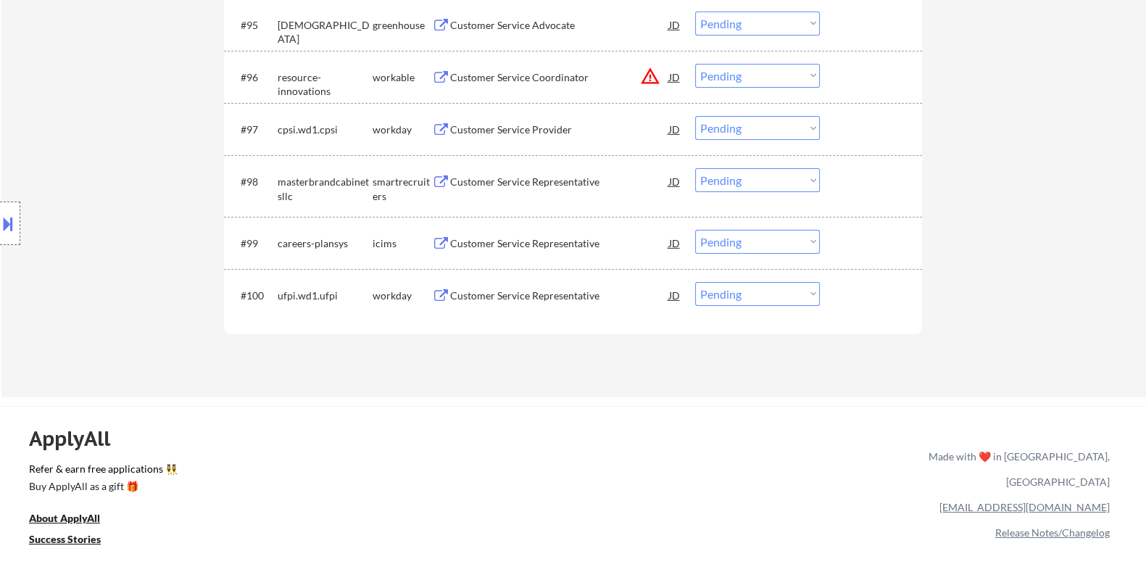
scroll to position [5798, 0]
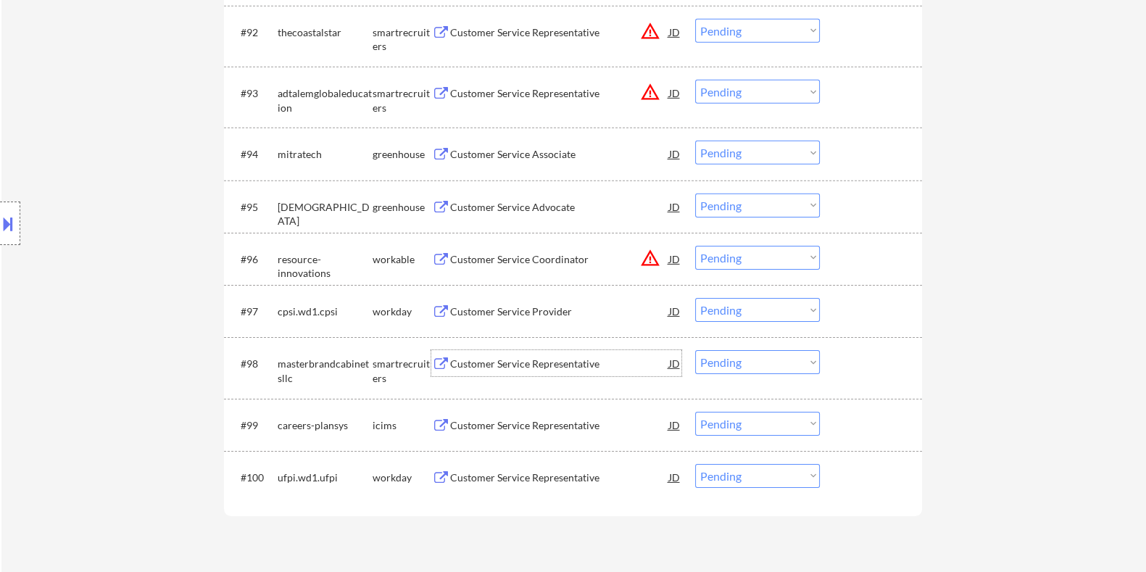
click at [463, 345] on div "Customer Service Representative" at bounding box center [558, 363] width 219 height 26
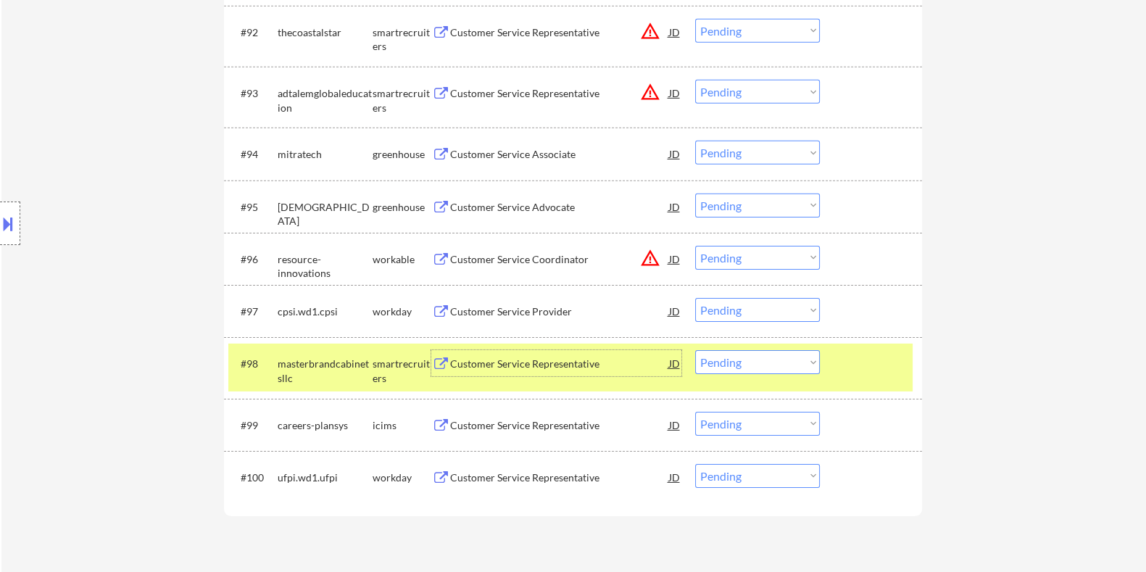
click at [578, 345] on select "Choose an option... Pending Applied Excluded (Questions) Excluded (Expired) Exc…" at bounding box center [757, 362] width 125 height 24
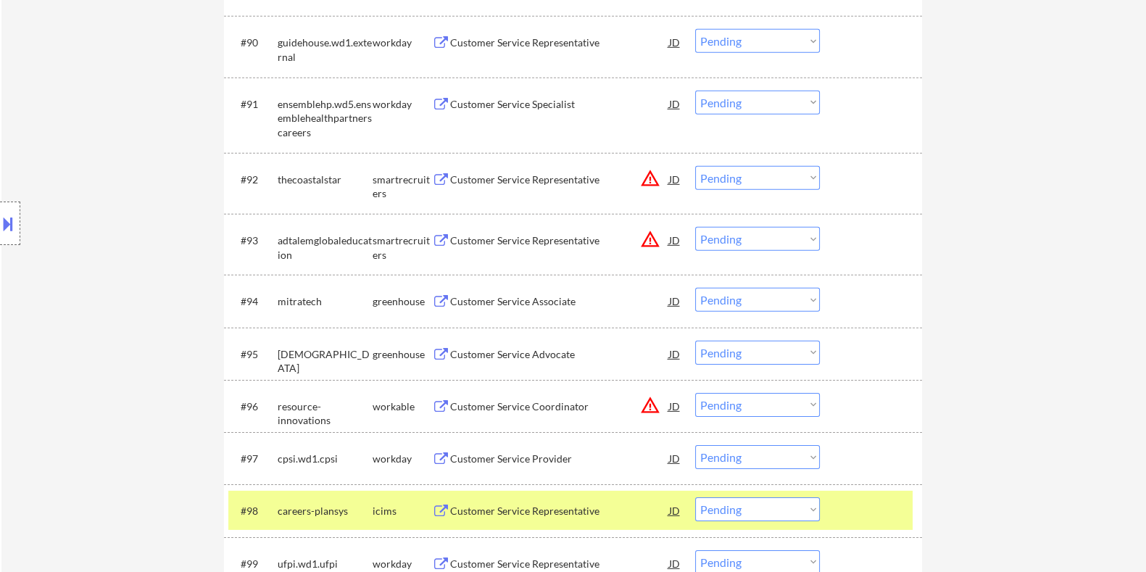
scroll to position [5617, 0]
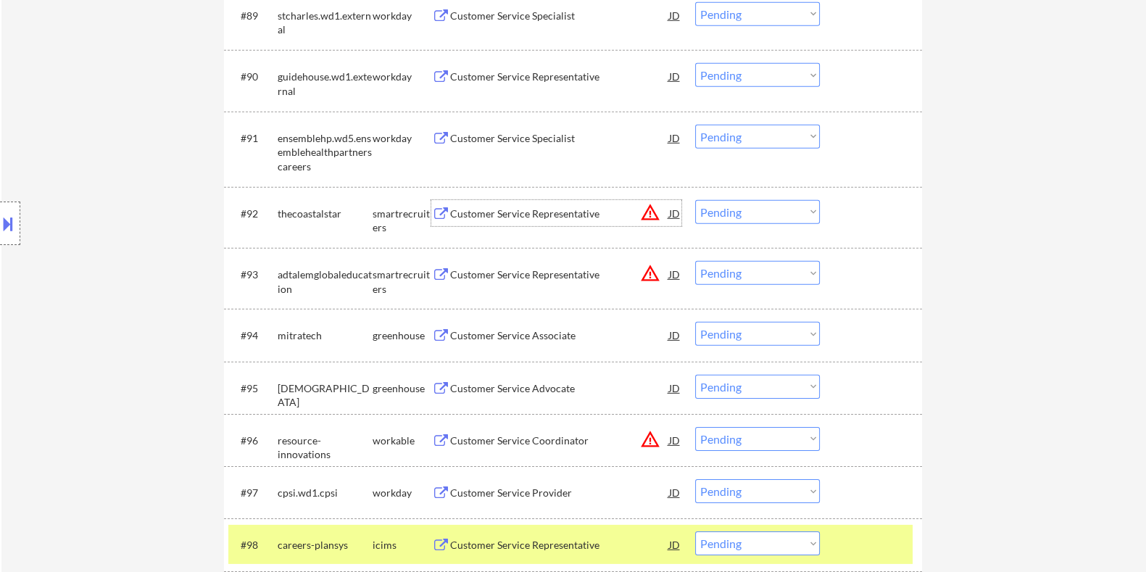
click at [508, 209] on div "Customer Service Representative" at bounding box center [558, 214] width 219 height 14
